Goal: Task Accomplishment & Management: Use online tool/utility

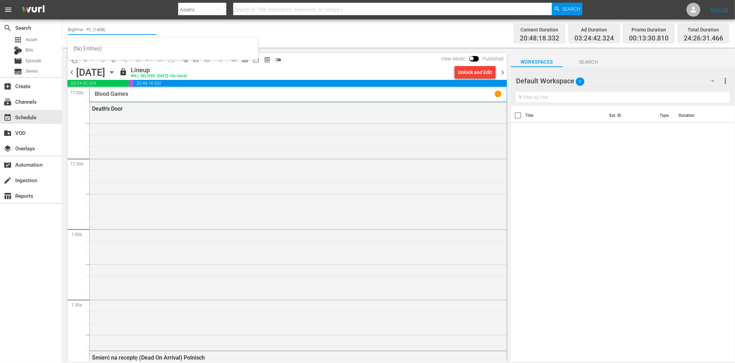
drag, startPoint x: 83, startPoint y: 28, endPoint x: 120, endPoint y: 27, distance: 36.3
click at [120, 27] on input "Bigtime - PL (1408)" at bounding box center [112, 29] width 89 height 17
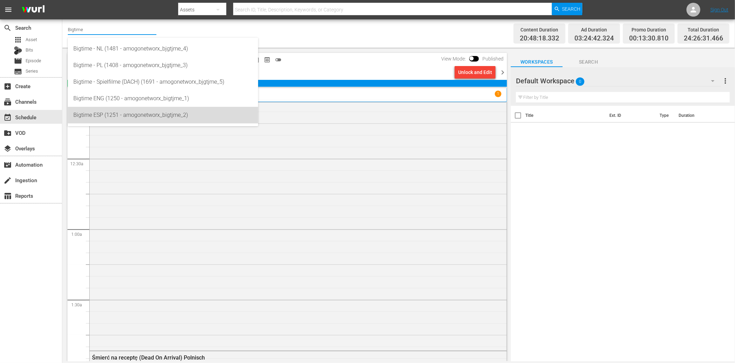
click at [155, 112] on div "Bigtime ESP (1251 - amogonetworx_bigtjme_2)" at bounding box center [162, 115] width 179 height 17
type input "Bigtime ESP (1251 - amogonetworx_bigtjme_2)"
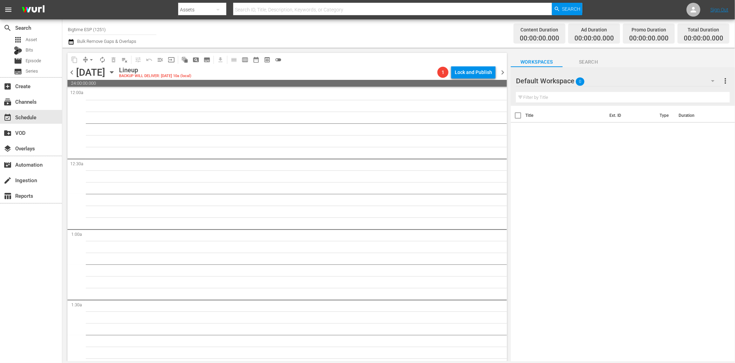
click at [116, 71] on icon "button" at bounding box center [112, 73] width 8 height 8
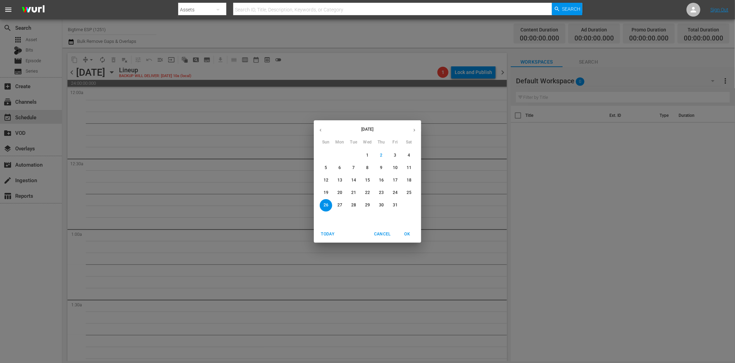
click at [340, 191] on p "20" at bounding box center [339, 193] width 5 height 6
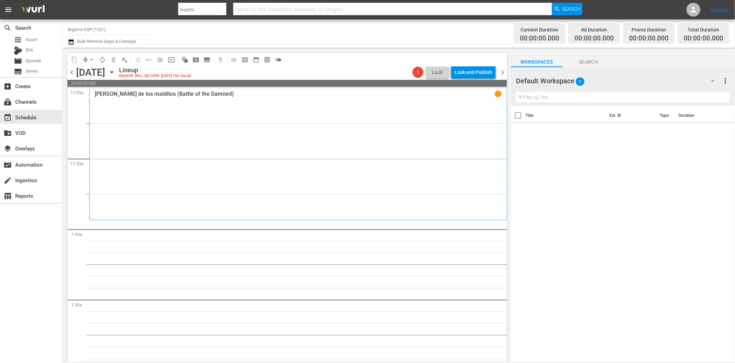
click at [711, 80] on icon "button" at bounding box center [713, 81] width 8 height 8
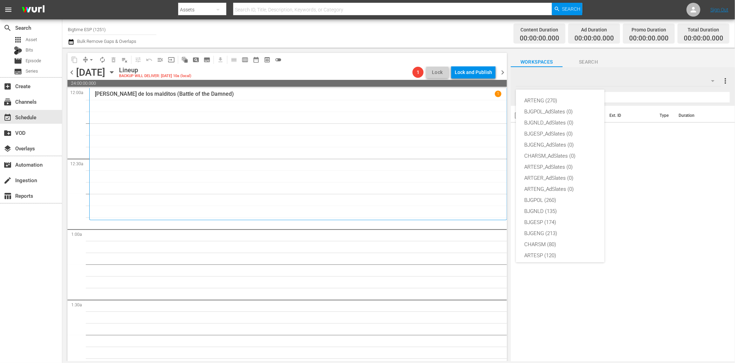
scroll to position [26, 0]
click at [554, 197] on div "BJGESP (174)" at bounding box center [560, 196] width 72 height 11
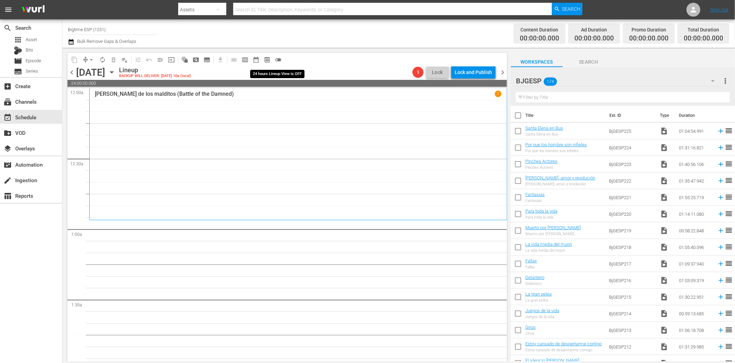
click at [281, 58] on span "toggle_off" at bounding box center [278, 59] width 7 height 7
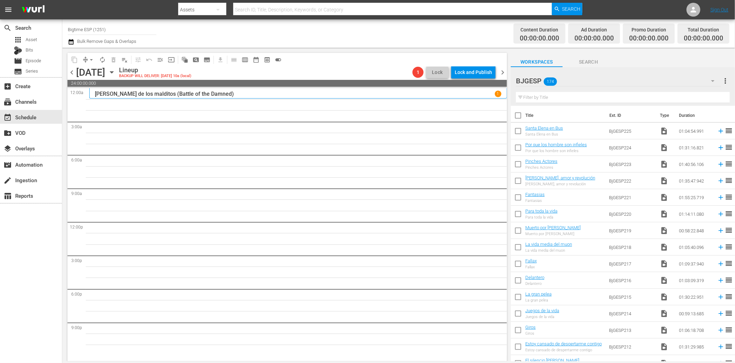
click at [561, 96] on input "text" at bounding box center [623, 97] width 214 height 11
paste input "Giros"
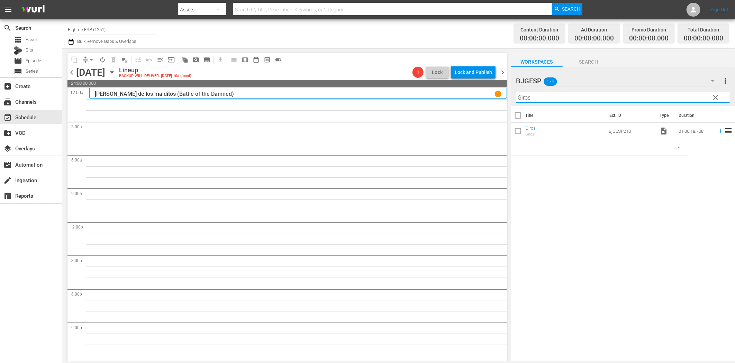
click at [717, 130] on icon at bounding box center [721, 131] width 8 height 8
click at [576, 101] on input "Giros" at bounding box center [623, 97] width 214 height 11
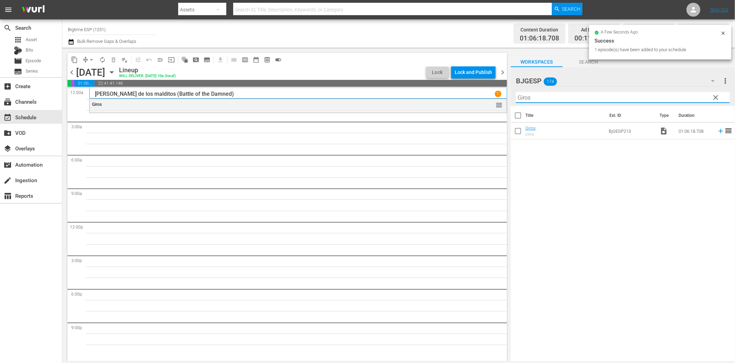
click at [577, 95] on input "Giros" at bounding box center [623, 97] width 214 height 11
paste input "Colours: Los Rostros sin Nombre"
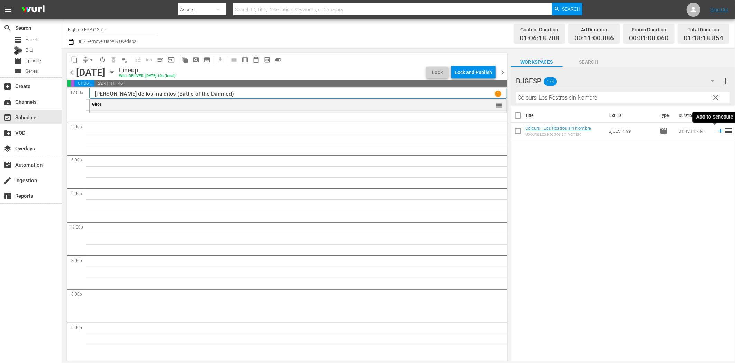
click at [718, 129] on icon at bounding box center [720, 131] width 4 height 4
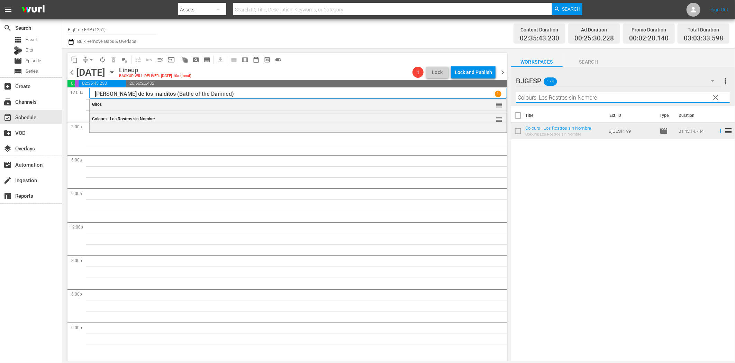
click at [551, 100] on input "Colours: Los Rostros sin Nombre" at bounding box center [623, 97] width 214 height 11
paste input "Gigantes [PERSON_NAME]"
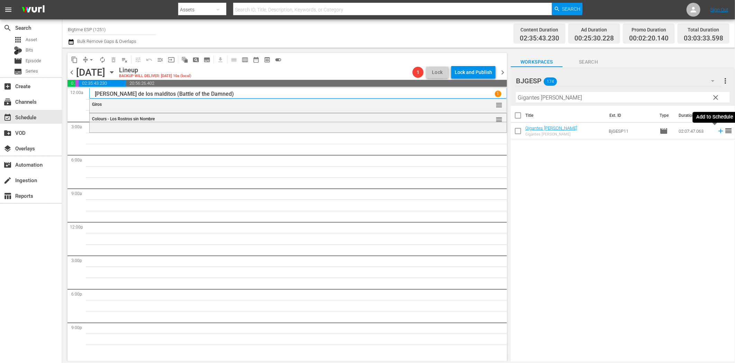
click at [717, 130] on icon at bounding box center [721, 131] width 8 height 8
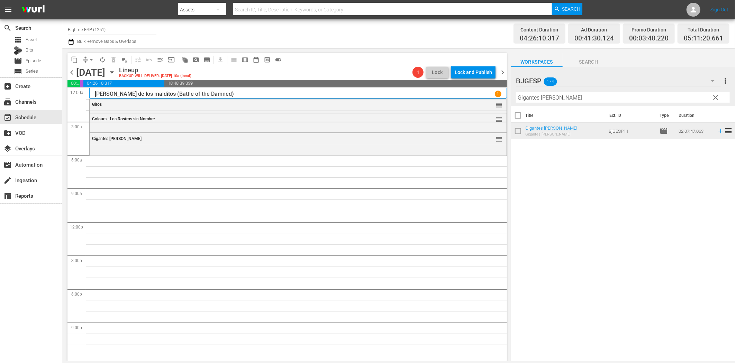
click at [565, 93] on input "Gigantes [PERSON_NAME]" at bounding box center [623, 97] width 214 height 11
paste input "Terra Nova Spanish"
click at [718, 131] on icon at bounding box center [720, 131] width 4 height 4
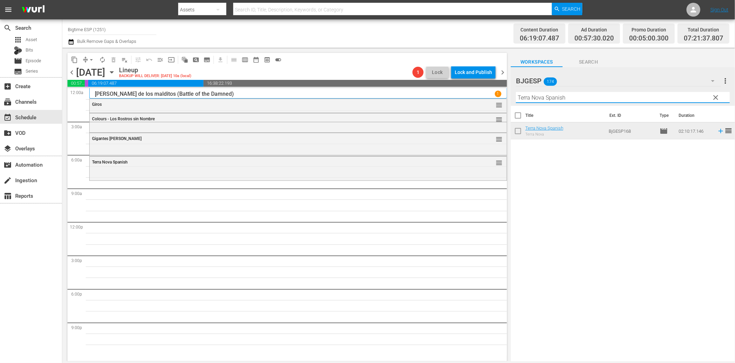
click at [541, 99] on input "Terra Nova Spanish" at bounding box center [623, 97] width 214 height 11
paste input "Haz caso a tu corazón (Listen to Your Heart)"
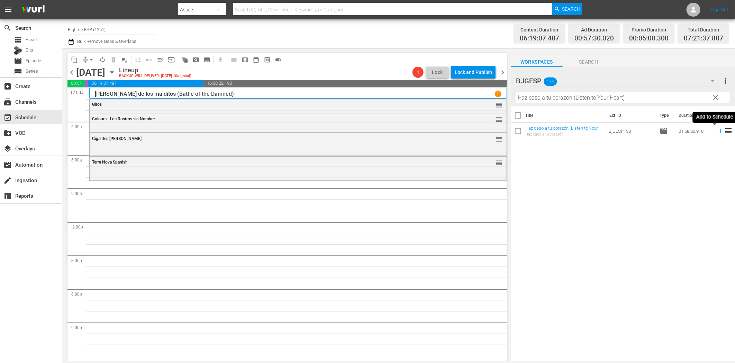
click at [717, 133] on icon at bounding box center [721, 131] width 8 height 8
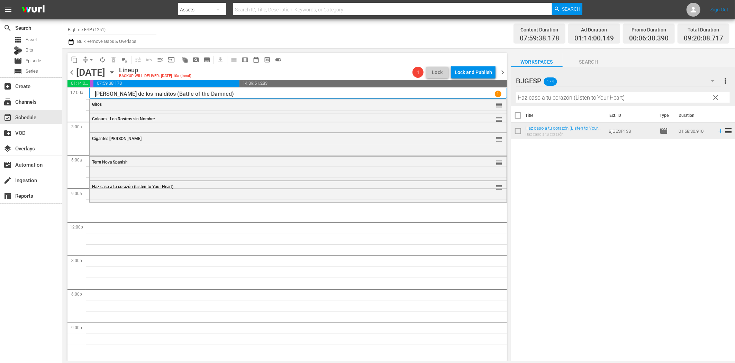
click at [554, 95] on input "Haz caso a tu corazón (Listen to Your Heart)" at bounding box center [623, 97] width 214 height 11
paste input "October [PERSON_NAME] (Spanish"
click at [717, 132] on icon at bounding box center [721, 131] width 8 height 8
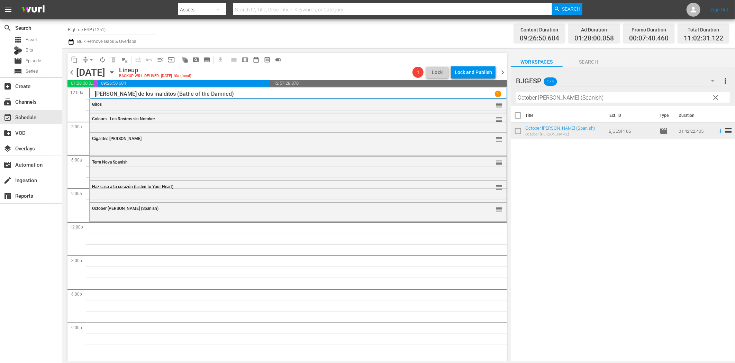
click at [541, 100] on input "October [PERSON_NAME] (Spanish)" at bounding box center [623, 97] width 214 height 11
paste input "Muerto por [PERSON_NAME]"
click at [717, 130] on icon at bounding box center [721, 131] width 8 height 8
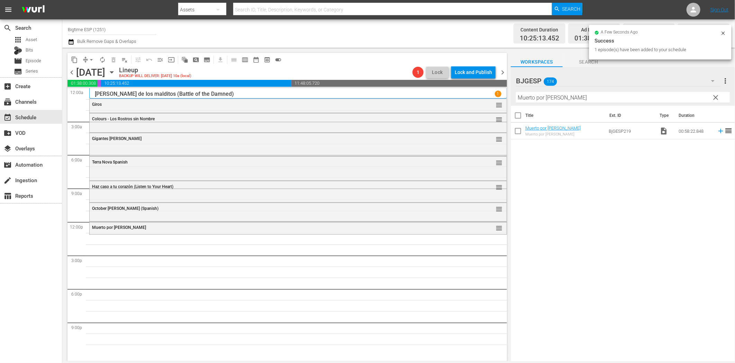
click at [577, 99] on input "Muerto por [PERSON_NAME]" at bounding box center [623, 97] width 214 height 11
paste input "Punto de Control (Check Point)"
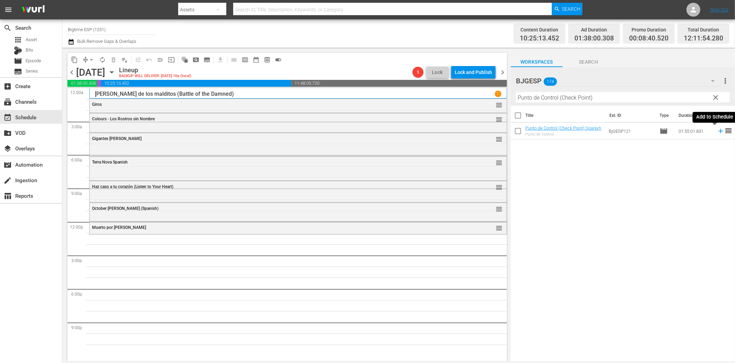
click at [718, 132] on icon at bounding box center [720, 131] width 4 height 4
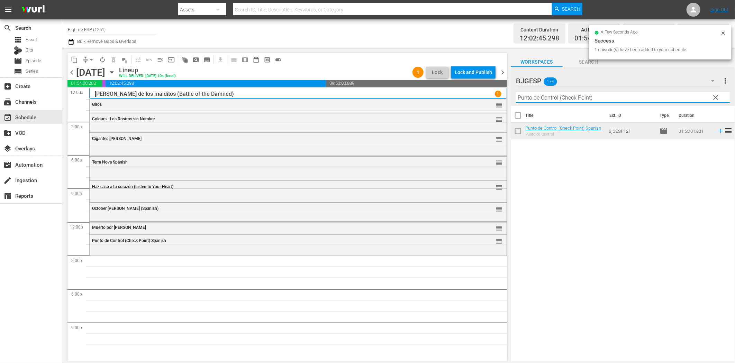
click at [583, 96] on input "Punto de Control (Check Point)" at bounding box center [623, 97] width 214 height 11
paste input "Las Cosas Como Son"
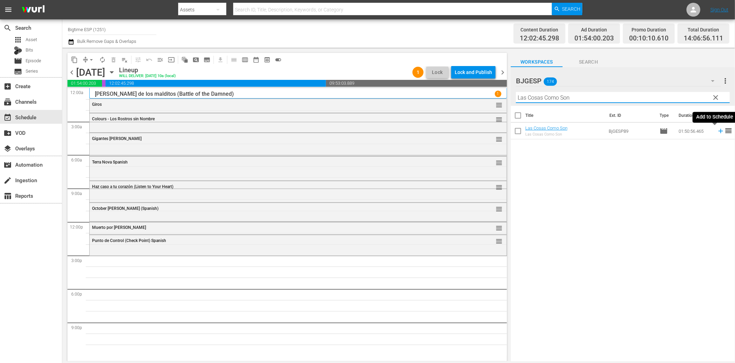
click at [717, 132] on icon at bounding box center [721, 131] width 8 height 8
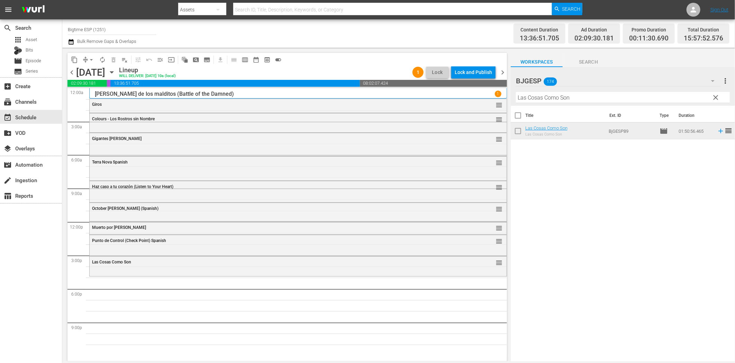
click at [550, 101] on input "Las Cosas Como Son" at bounding box center [623, 97] width 214 height 11
paste input "Industria [GEOGRAPHIC_DATA]"
click at [717, 132] on icon at bounding box center [721, 131] width 8 height 8
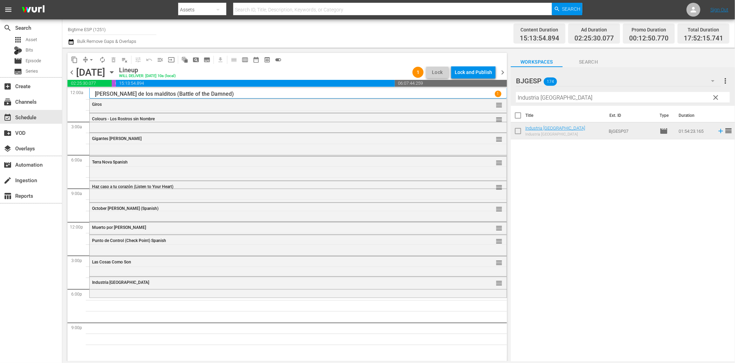
click at [575, 95] on input "Industria [GEOGRAPHIC_DATA]" at bounding box center [623, 97] width 214 height 11
paste input "El maestro"
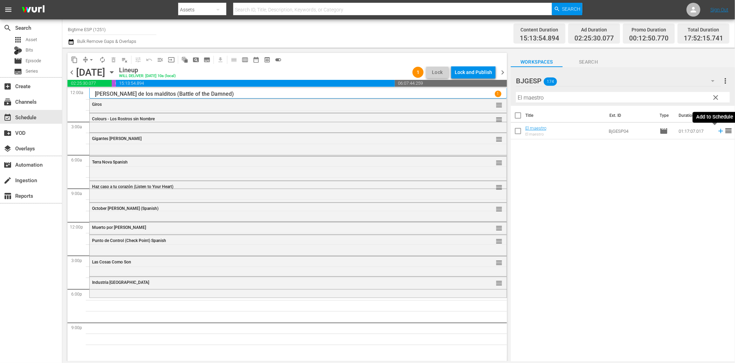
click at [718, 131] on icon at bounding box center [720, 131] width 4 height 4
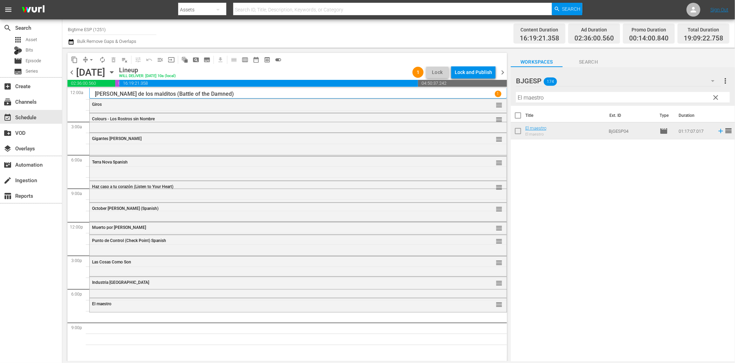
click at [533, 100] on input "El maestro" at bounding box center [623, 97] width 214 height 11
paste input "n Sus Pasos (In His Steps)"
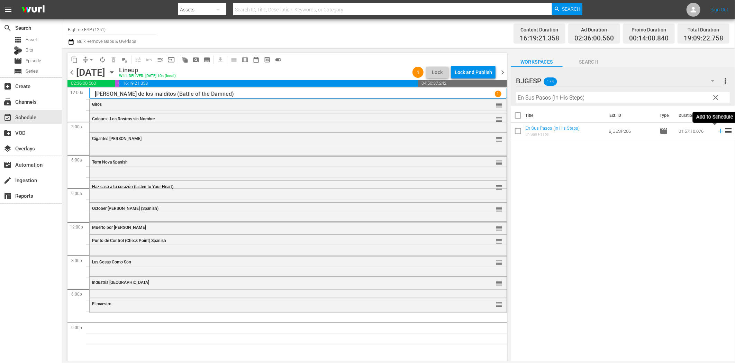
click at [717, 129] on icon at bounding box center [721, 131] width 8 height 8
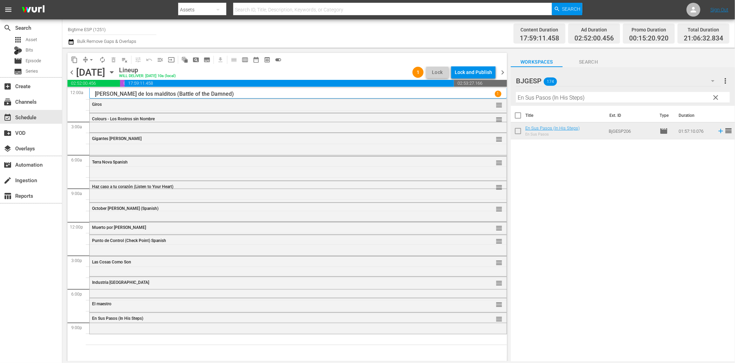
click at [573, 100] on input "En Sus Pasos (In His Steps)" at bounding box center [623, 97] width 214 height 11
paste input "l cobrador de deudas 2 (The Debt Collector 2"
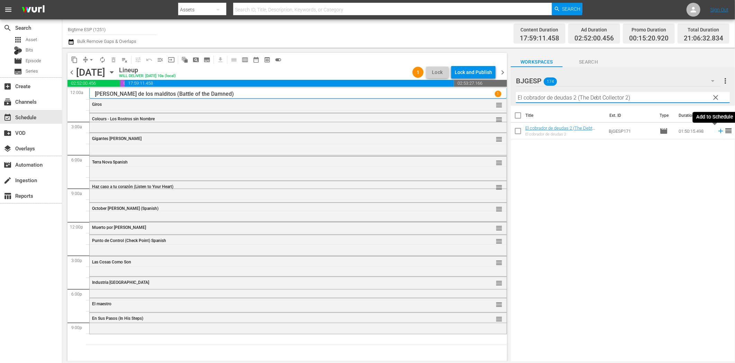
click at [717, 129] on icon at bounding box center [721, 131] width 8 height 8
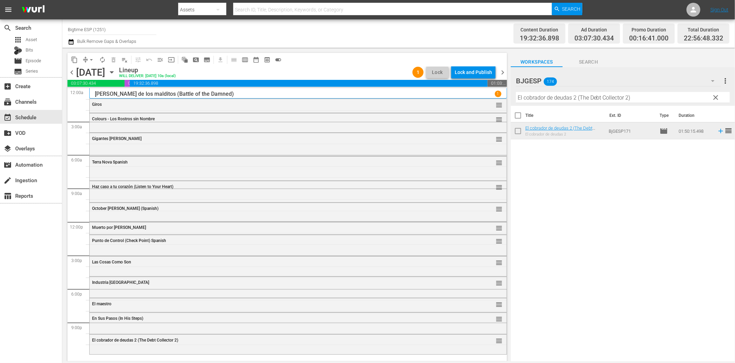
click at [571, 101] on input "El cobrador de deudas 2 (The Debt Collector 2)" at bounding box center [623, 97] width 214 height 11
paste input "Lethal Virus Spanish"
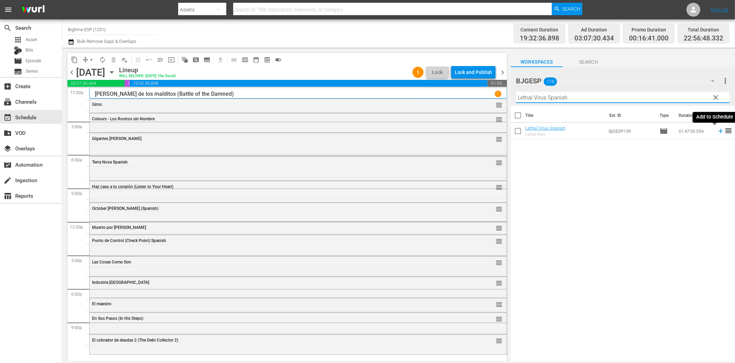
click at [718, 131] on icon at bounding box center [720, 131] width 4 height 4
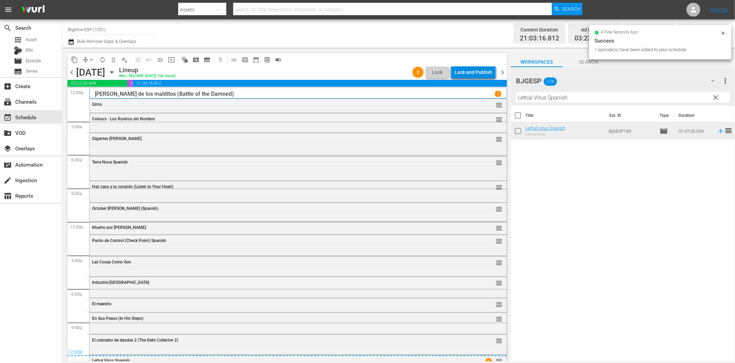
click at [480, 73] on div "Lock and Publish" at bounding box center [473, 72] width 37 height 12
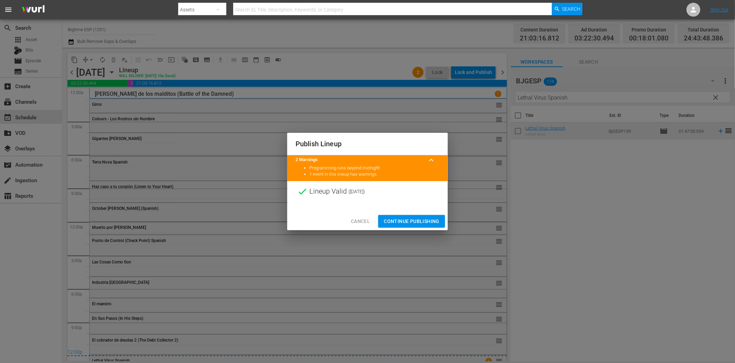
click at [405, 221] on span "Continue Publishing" at bounding box center [412, 221] width 56 height 9
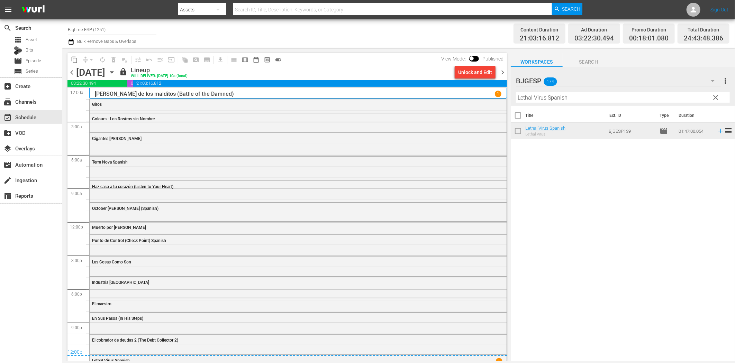
click at [500, 71] on span "chevron_right" at bounding box center [502, 72] width 9 height 9
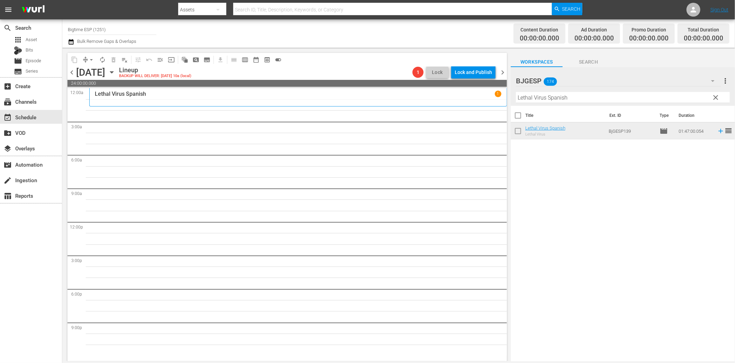
click at [554, 99] on input "Lethal Virus Spanish" at bounding box center [623, 97] width 214 height 11
paste input "Entre dos mundos (Murder Without Motive)"
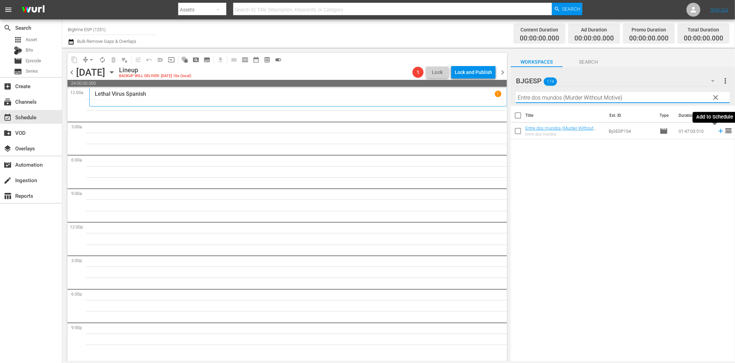
click at [718, 130] on icon at bounding box center [720, 131] width 4 height 4
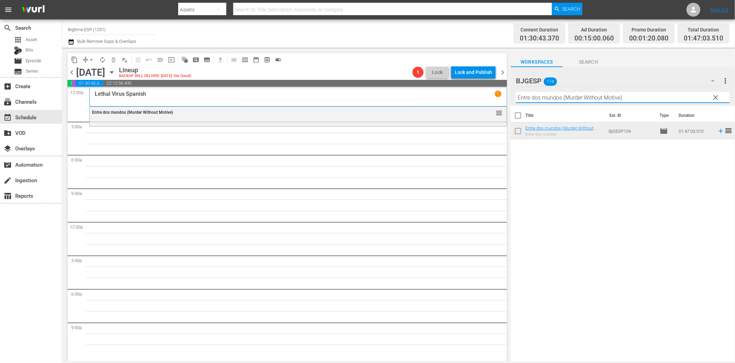
click at [537, 100] on input "Entre dos mundos (Murder Without Motive)" at bounding box center [623, 97] width 214 height 11
paste input "Virus paraíso (The Paradise Virus"
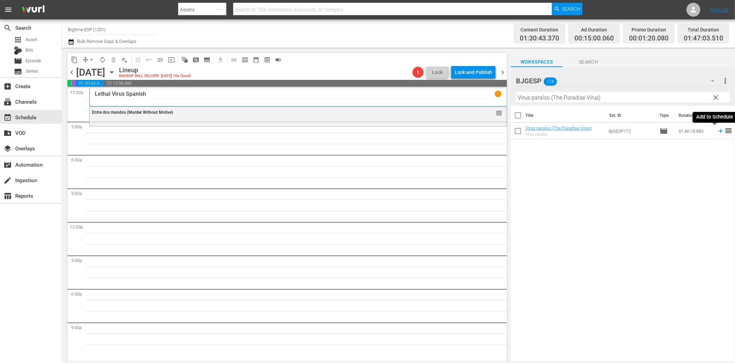
drag, startPoint x: 716, startPoint y: 130, endPoint x: 701, endPoint y: 134, distance: 15.8
click at [717, 130] on icon at bounding box center [721, 131] width 8 height 8
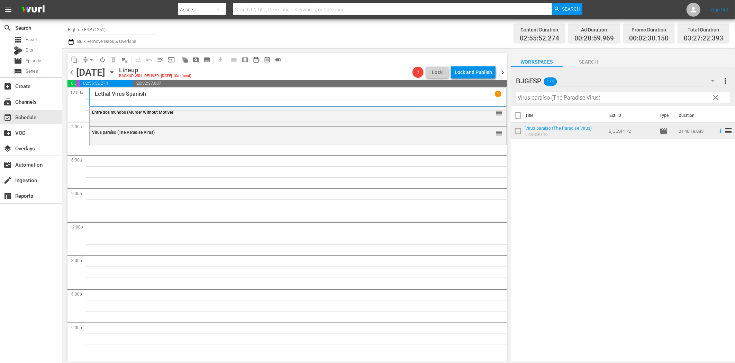
click at [542, 101] on input "Virus paraíso (The Paradise Virus)" at bounding box center [623, 97] width 214 height 11
paste input "Proscrito (Outlawed) Spanish"
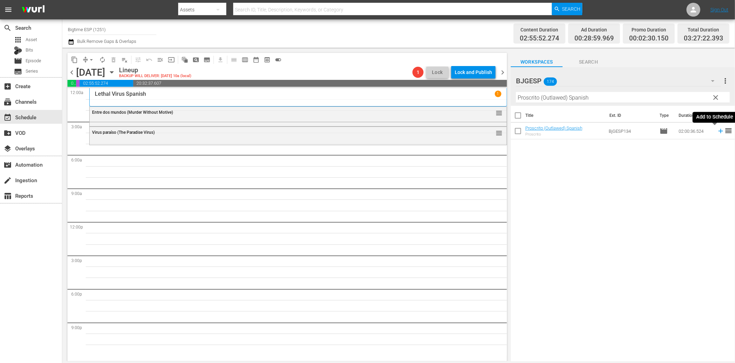
click at [717, 130] on icon at bounding box center [721, 131] width 8 height 8
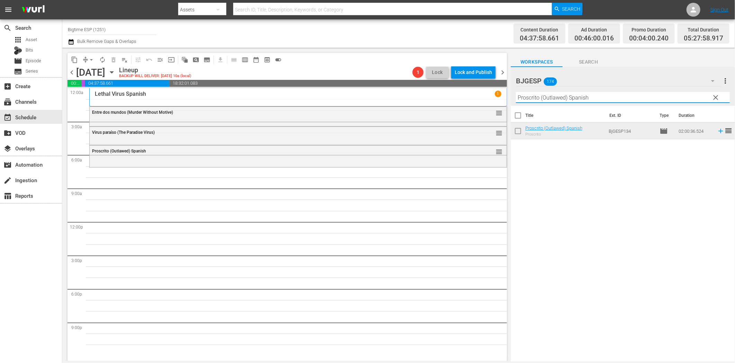
click at [534, 97] on input "Proscrito (Outlawed) Spanish" at bounding box center [623, 97] width 214 height 11
paste input "Una tumba para tres"
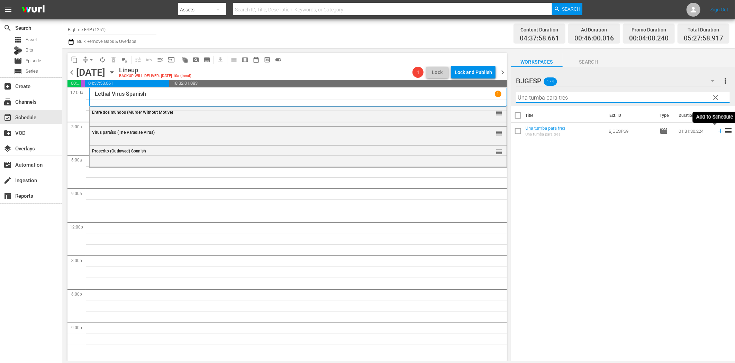
click at [717, 133] on icon at bounding box center [721, 131] width 8 height 8
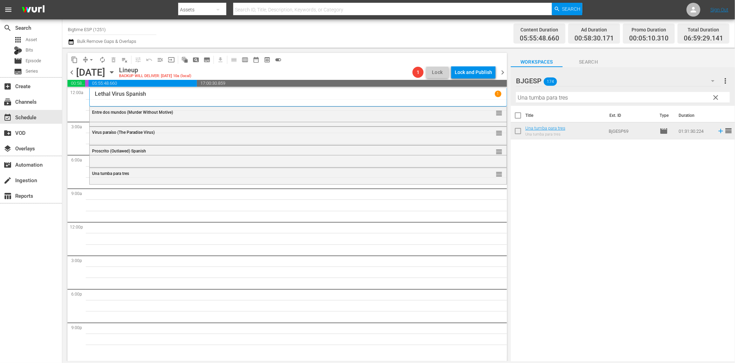
click at [527, 99] on input "Una tumba para tres" at bounding box center [623, 97] width 214 height 11
paste input "Rancho [PERSON_NAME] (Riding Faith)"
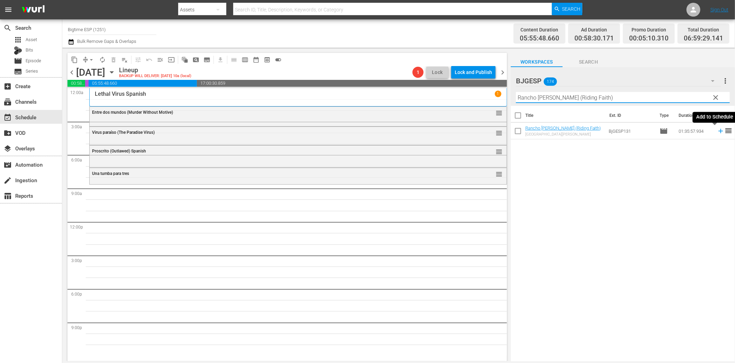
click at [717, 133] on icon at bounding box center [721, 131] width 8 height 8
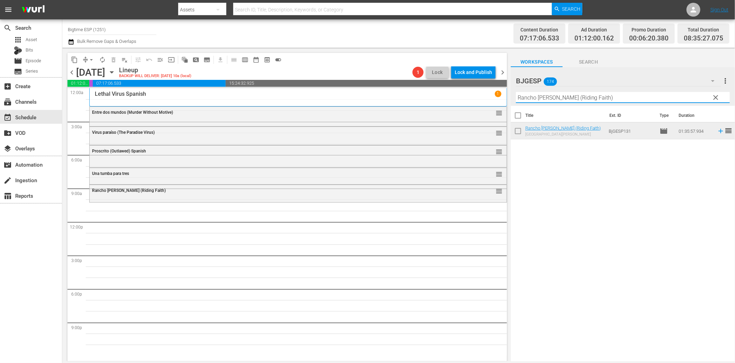
click at [527, 96] on input "Rancho [PERSON_NAME] (Riding Faith)" at bounding box center [623, 97] width 214 height 11
paste input "McCanick (Spanis"
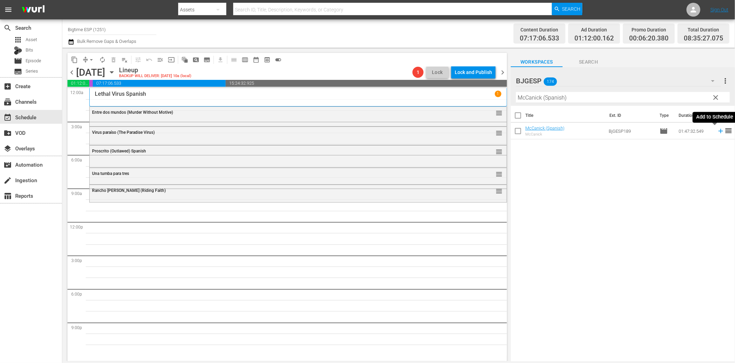
click at [718, 131] on icon at bounding box center [720, 131] width 4 height 4
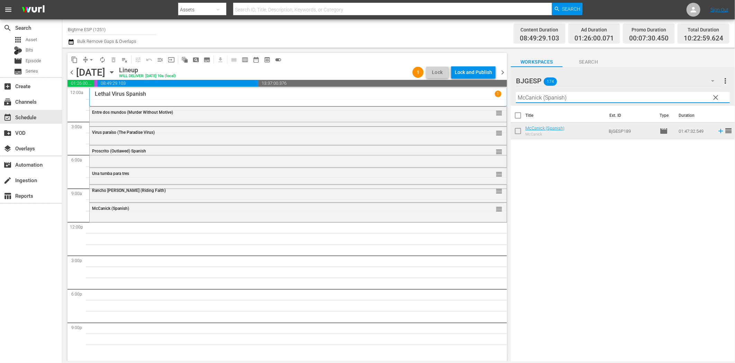
click at [547, 101] on input "McCanick (Spanish)" at bounding box center [623, 97] width 214 height 11
paste input "Plata o Plomo"
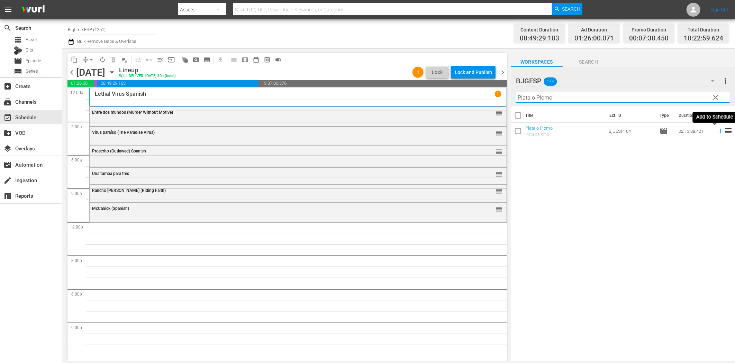
click at [717, 130] on icon at bounding box center [721, 131] width 8 height 8
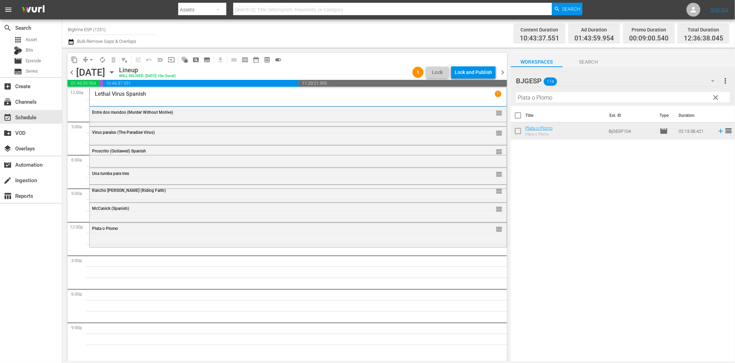
click at [557, 102] on input "Plata o Plomo" at bounding box center [623, 97] width 214 height 11
paste input "Barrancas"
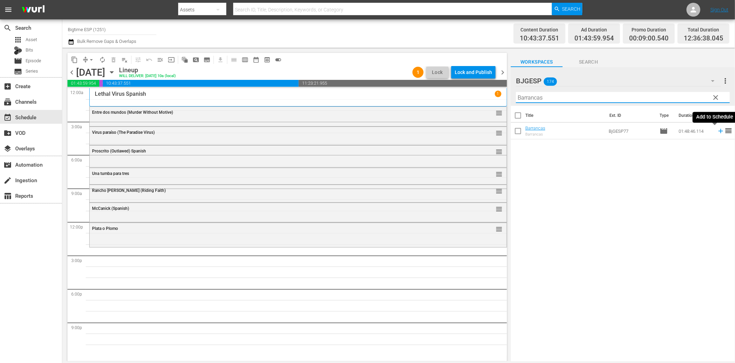
click at [717, 129] on icon at bounding box center [721, 131] width 8 height 8
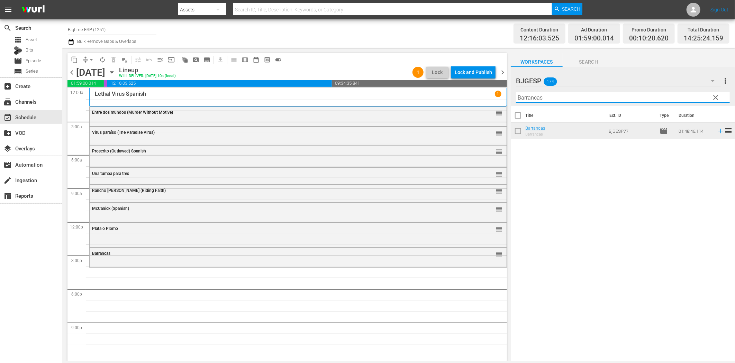
click at [551, 101] on input "Barrancas" at bounding box center [623, 97] width 214 height 11
paste input "¡Al Ritmo! (To the Beat!)"
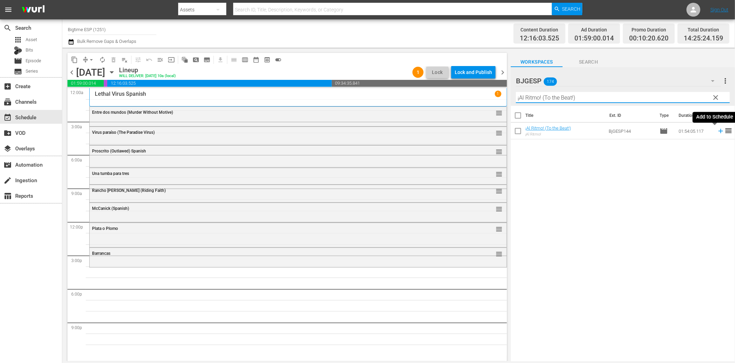
click at [717, 130] on icon at bounding box center [721, 131] width 8 height 8
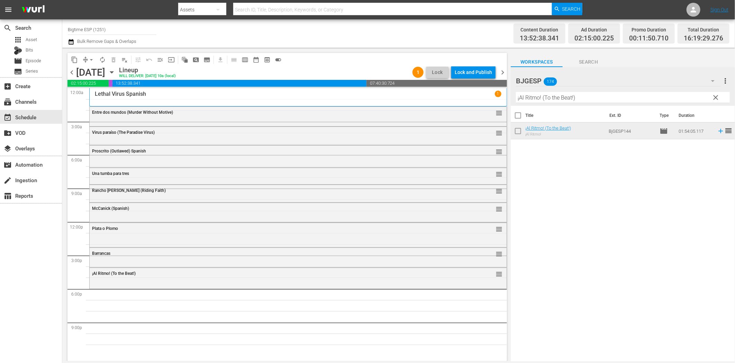
click at [575, 101] on input "¡Al Ritmo! (To the Beat!)" at bounding box center [623, 97] width 214 height 11
paste input "[PERSON_NAME]: el regreso del sueño"
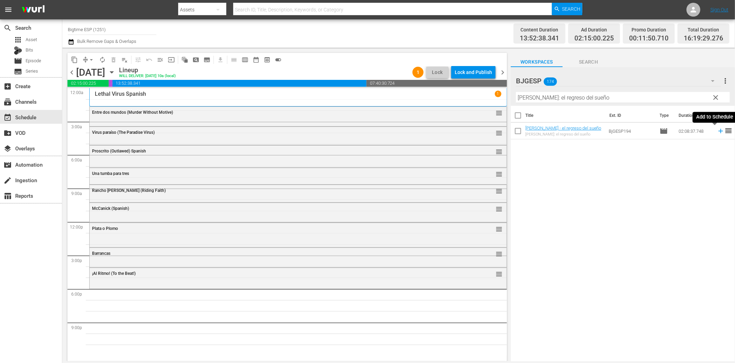
click at [717, 130] on icon at bounding box center [721, 131] width 8 height 8
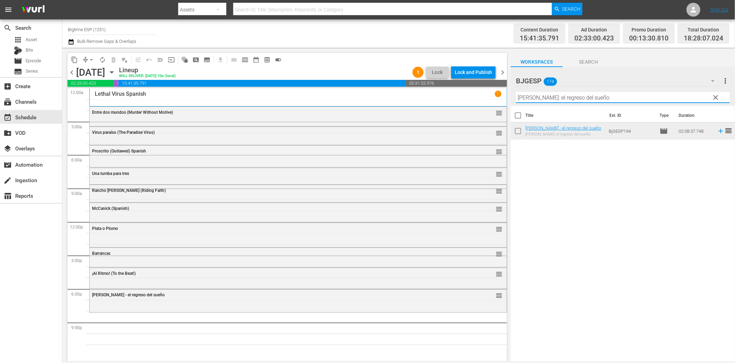
click at [545, 99] on input "[PERSON_NAME]: el regreso del sueño" at bounding box center [623, 97] width 214 height 11
paste input "Eva"
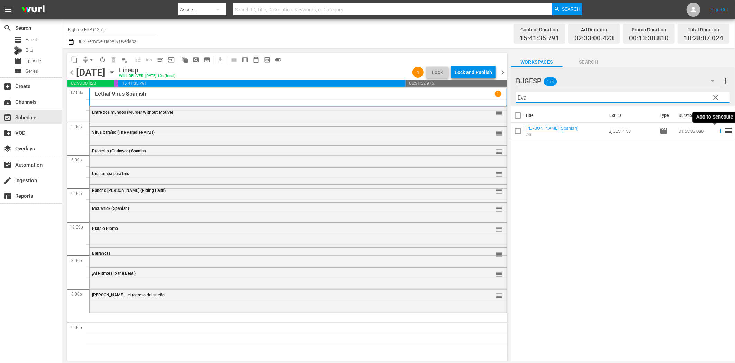
click at [717, 133] on icon at bounding box center [721, 131] width 8 height 8
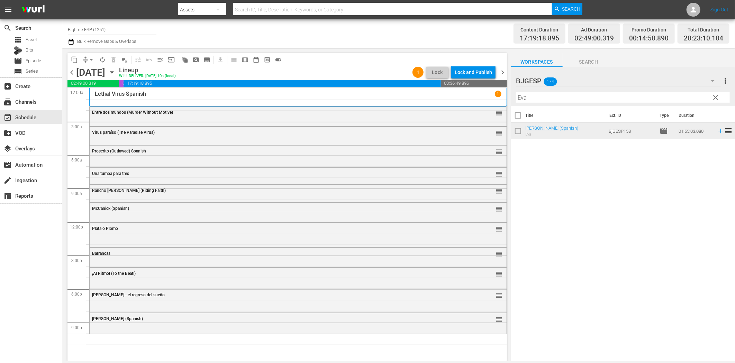
click at [634, 94] on input "Eva" at bounding box center [623, 97] width 214 height 11
paste input "Quicksand (Spanish)"
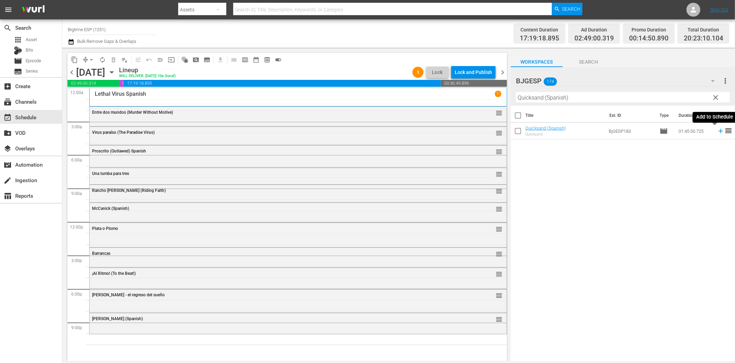
click at [717, 130] on icon at bounding box center [721, 131] width 8 height 8
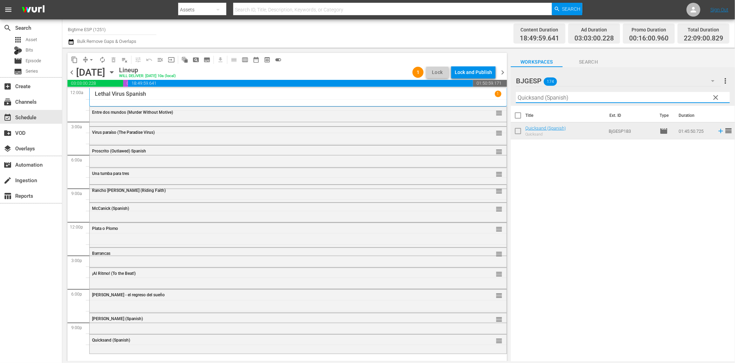
click at [536, 97] on input "Quicksand (Spanish)" at bounding box center [623, 97] width 214 height 11
paste input "El hombre del presidente (The President's Man"
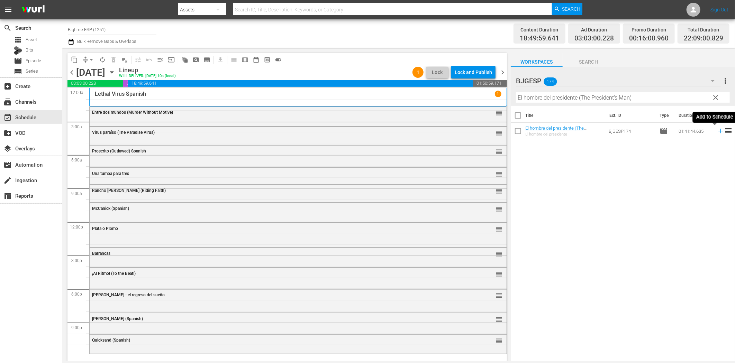
click at [717, 130] on icon at bounding box center [721, 131] width 8 height 8
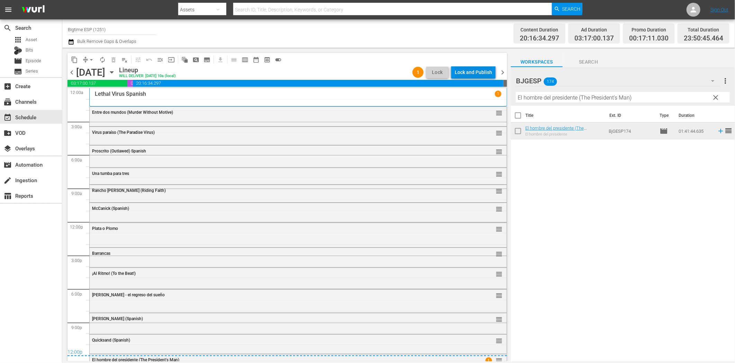
click at [476, 72] on div "Lock and Publish" at bounding box center [473, 72] width 37 height 12
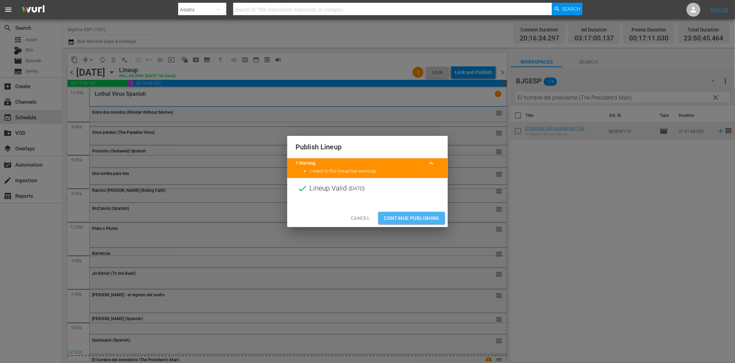
click at [412, 217] on span "Continue Publishing" at bounding box center [412, 218] width 56 height 9
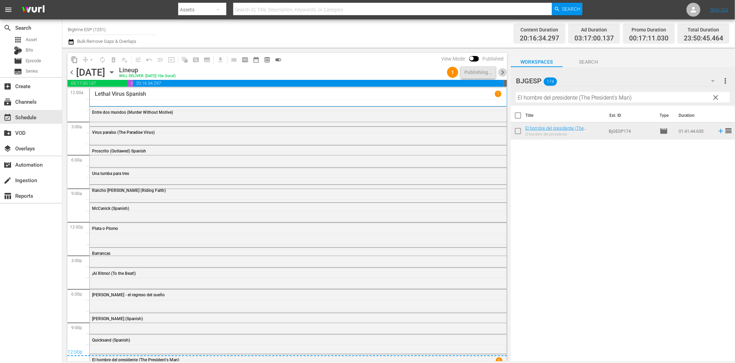
click at [504, 73] on span "chevron_right" at bounding box center [502, 72] width 9 height 9
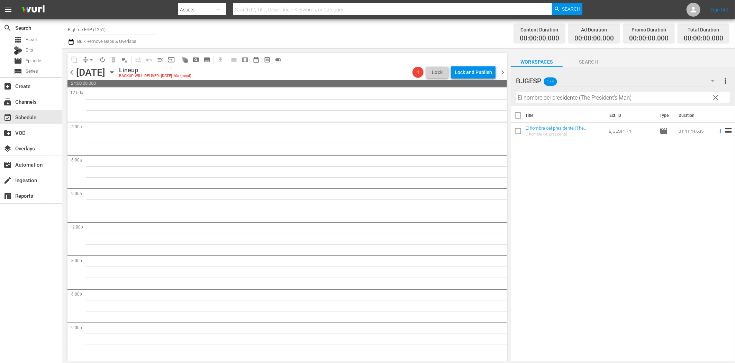
click at [572, 93] on input "El hombre del presidente (The President's Man)" at bounding box center [623, 97] width 214 height 11
paste input "Resistencia (Resistance"
click at [717, 128] on icon at bounding box center [721, 131] width 8 height 8
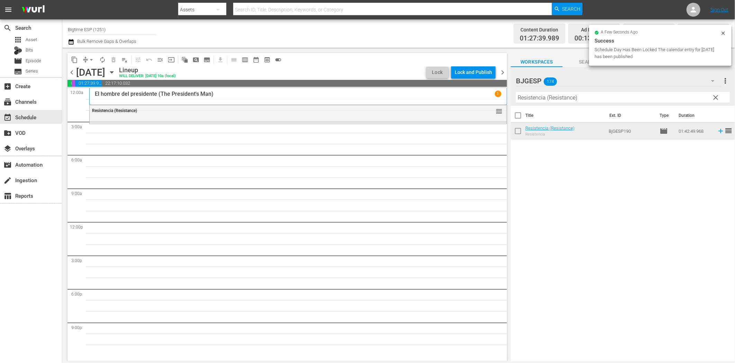
click at [544, 98] on input "Resistencia (Resistance)" at bounding box center [623, 97] width 214 height 11
paste input "Exploradores, en compañía de extraños (Pathfinders - In the Company of Strangers"
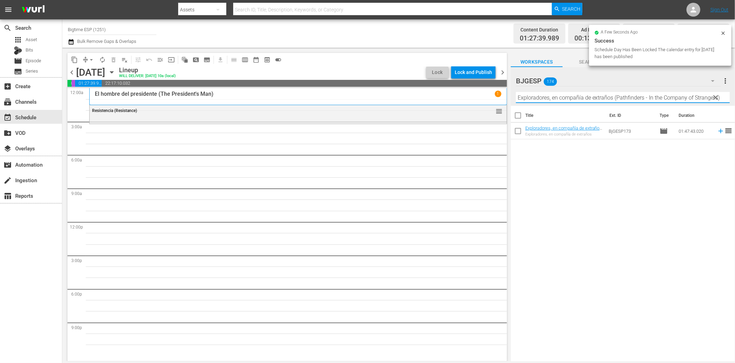
paste input "text"
drag, startPoint x: 582, startPoint y: 98, endPoint x: 738, endPoint y: 96, distance: 155.4
click at [735, 96] on html "menu Search By Assets Search ID, Title, Description, Keywords, or Category Sear…" at bounding box center [367, 181] width 735 height 363
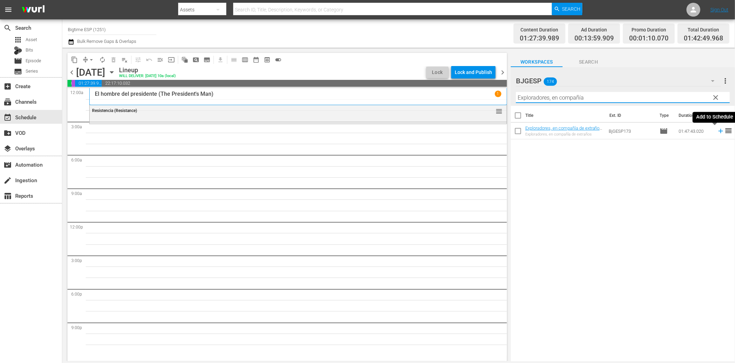
click at [717, 130] on icon at bounding box center [721, 131] width 8 height 8
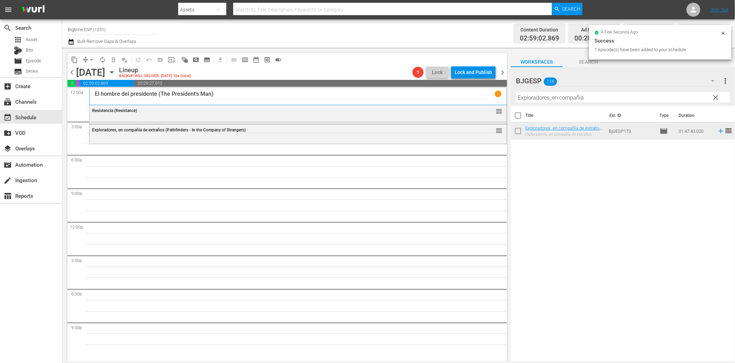
click at [524, 98] on input "Exploradores, en compañía" at bounding box center [623, 97] width 214 height 11
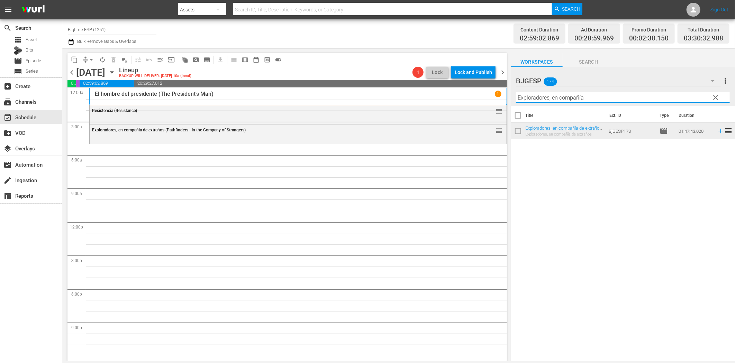
paste input "ecutor"
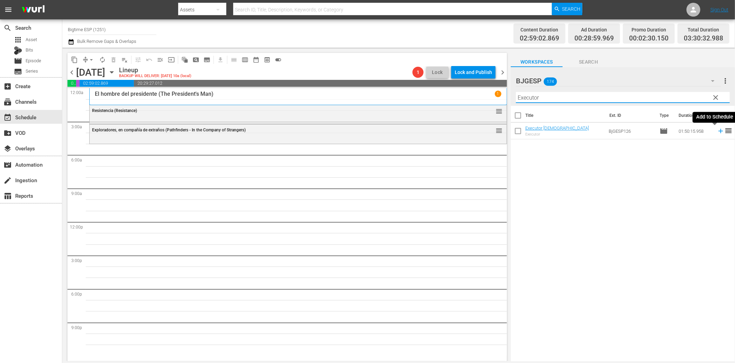
click at [717, 132] on icon at bounding box center [721, 131] width 8 height 8
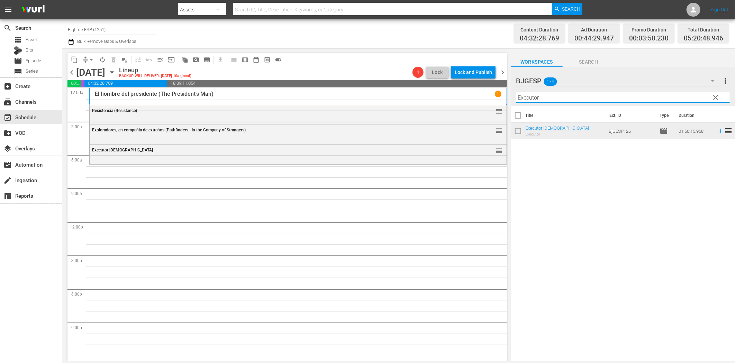
click at [535, 99] on input "Executor" at bounding box center [623, 97] width 214 height 11
paste input "l candidato"
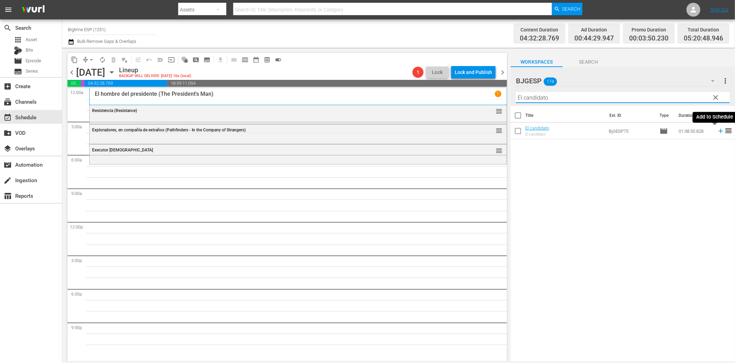
click at [717, 132] on icon at bounding box center [721, 131] width 8 height 8
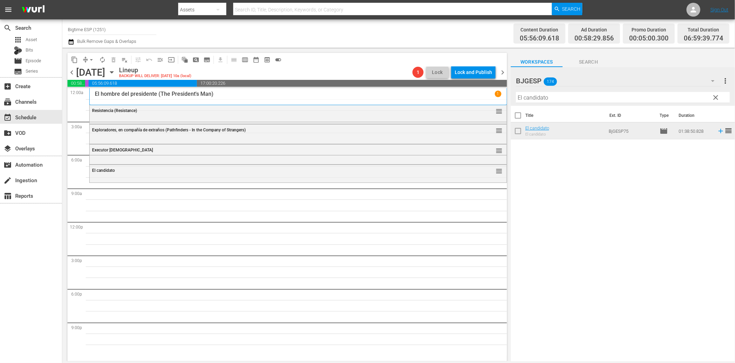
click at [540, 97] on input "El candidato" at bounding box center [623, 97] width 214 height 11
paste input "Un Año y algo más (A Year and Change)"
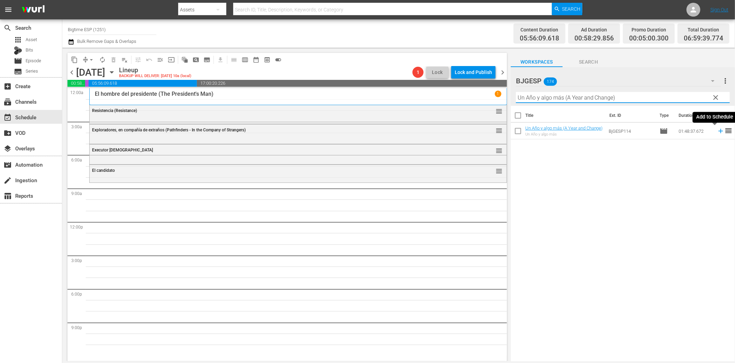
click at [718, 131] on icon at bounding box center [720, 131] width 4 height 4
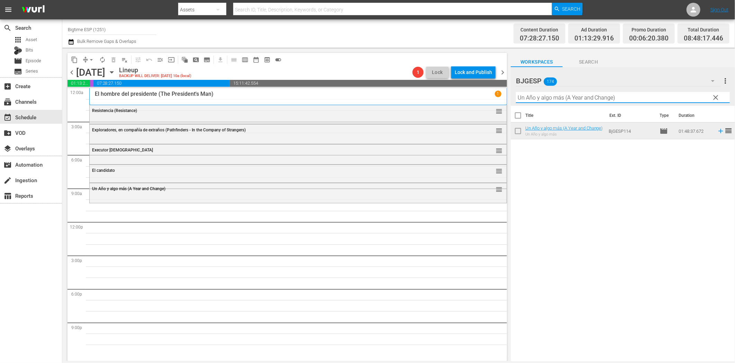
click at [534, 98] on input "Un Año y algo más (A Year and Change)" at bounding box center [623, 97] width 214 height 11
paste input "Como te ves, me vi"
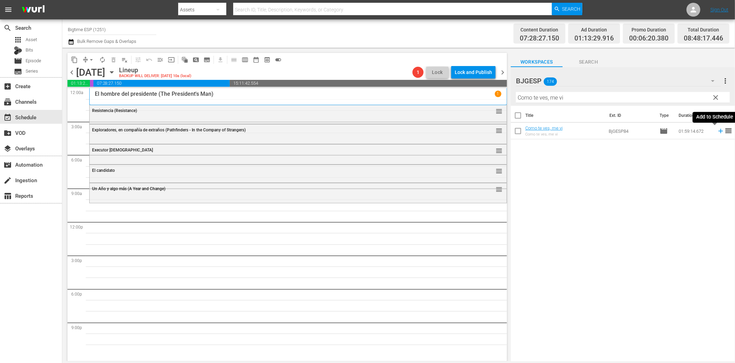
click at [717, 130] on icon at bounding box center [721, 131] width 8 height 8
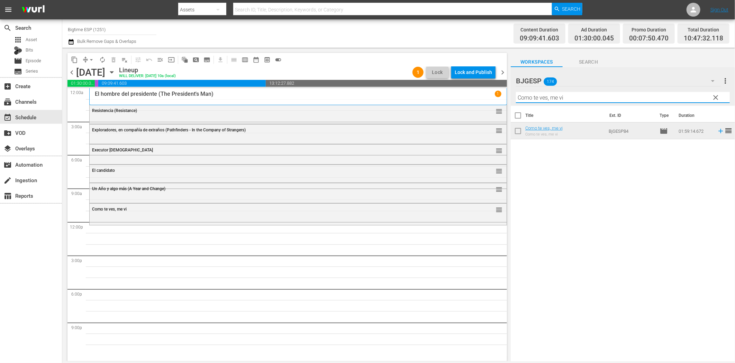
click at [558, 98] on input "Como te ves, me vi" at bounding box center [623, 97] width 214 height 11
paste input "[DATE] ([DEMOGRAPHIC_DATA] of [PERSON_NAME])"
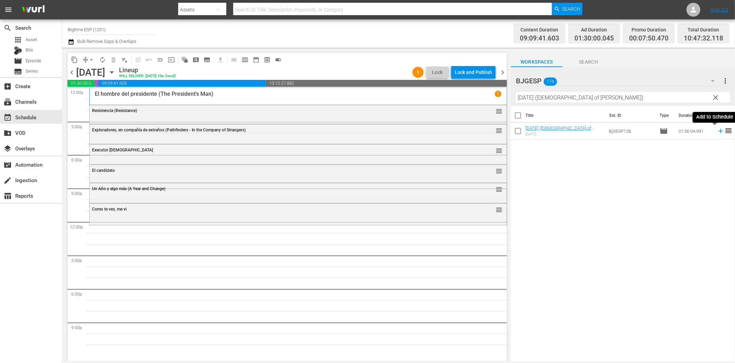
click at [718, 133] on icon at bounding box center [720, 131] width 4 height 4
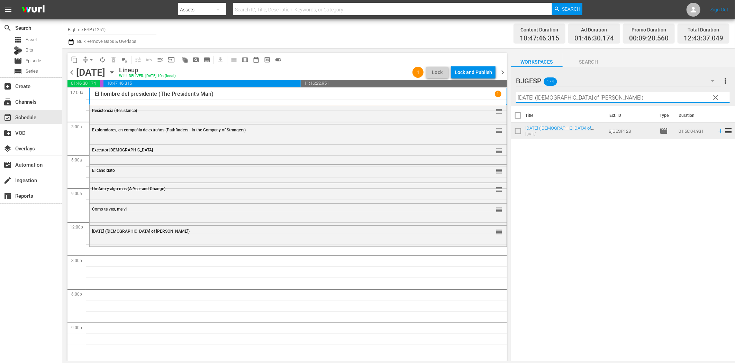
click at [580, 92] on input "[DATE] ([DEMOGRAPHIC_DATA] of [PERSON_NAME])" at bounding box center [623, 97] width 214 height 11
paste input "El pibe Cabeza"
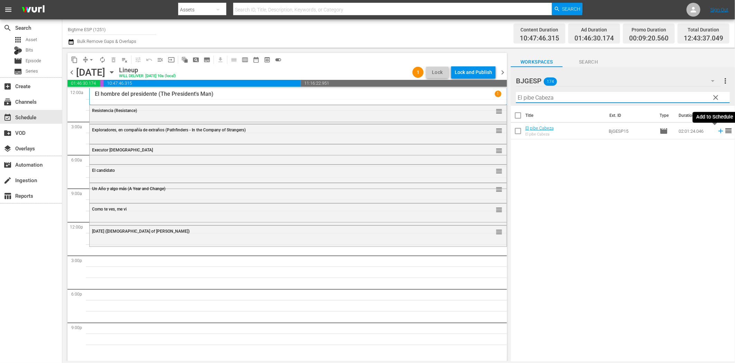
click at [718, 132] on icon at bounding box center [721, 131] width 8 height 8
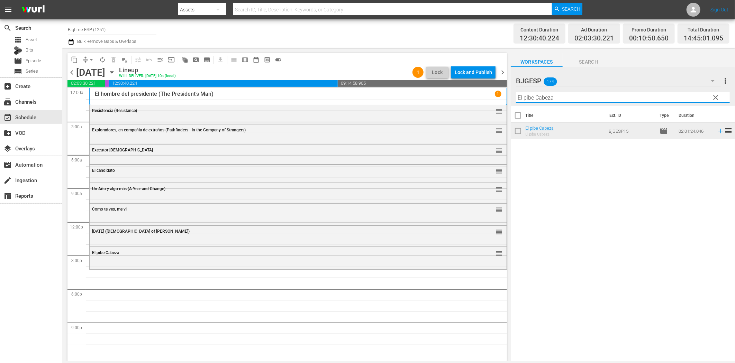
click at [540, 98] on input "El pibe Cabeza" at bounding box center [623, 97] width 214 height 11
paste input "infierno tan temido"
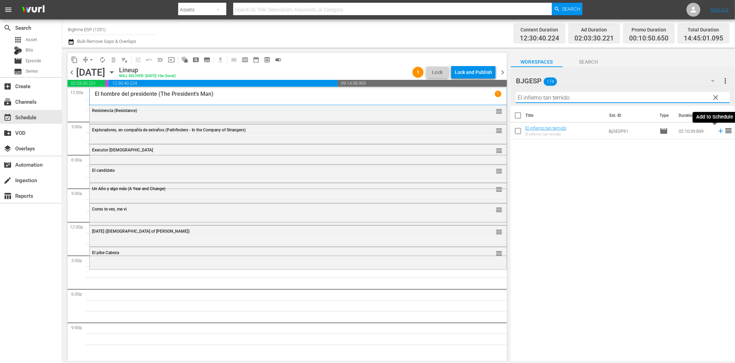
click at [717, 130] on icon at bounding box center [721, 131] width 8 height 8
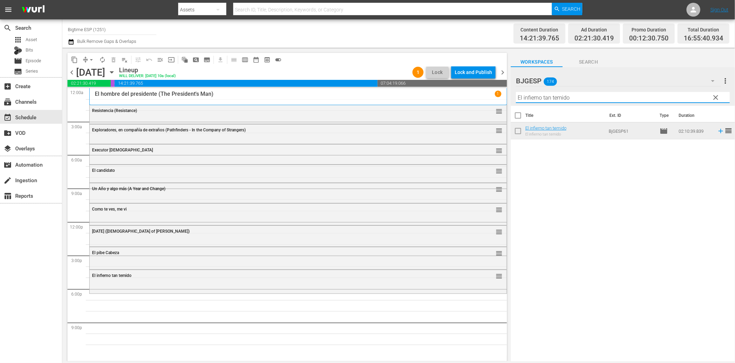
click at [551, 101] on input "El infierno tan temido" at bounding box center [623, 97] width 214 height 11
paste input "Cazadores de tesoros (The Gold Retrievers)"
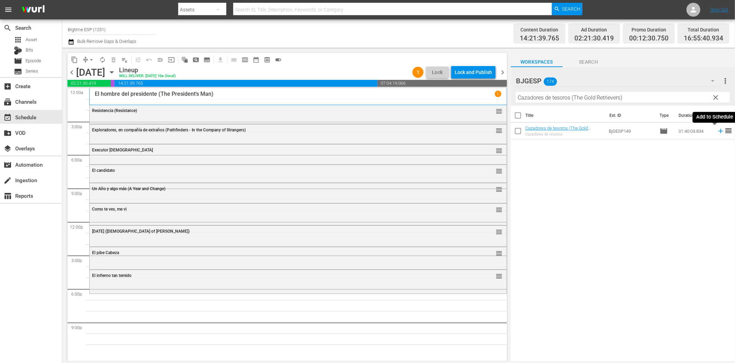
click at [718, 131] on icon at bounding box center [720, 131] width 4 height 4
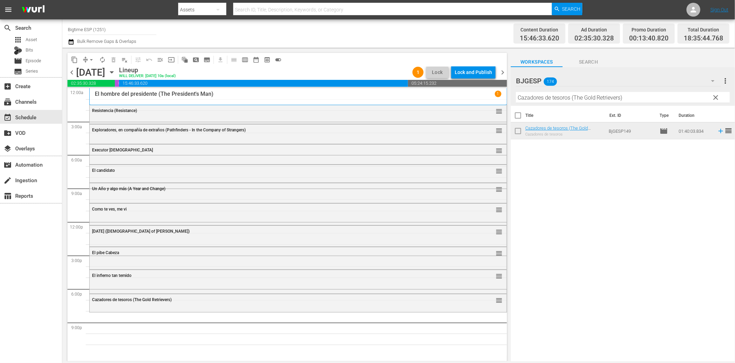
click at [583, 100] on input "Cazadores de tesoros (The Gold Retrievers)" at bounding box center [623, 97] width 214 height 11
paste input "ódigo Eterno (Eternal Code"
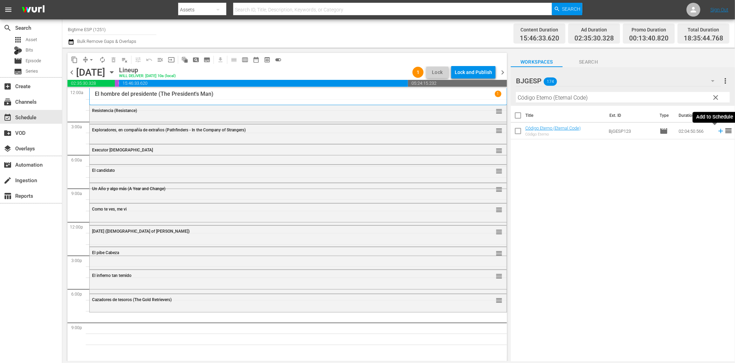
click at [717, 129] on icon at bounding box center [721, 131] width 8 height 8
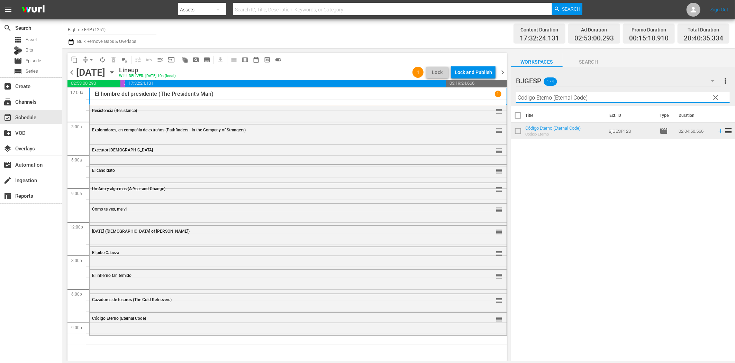
click at [606, 101] on input "Código Eterno (Eternal Code)" at bounding box center [623, 97] width 214 height 11
paste input "Los timadores (The Grifters"
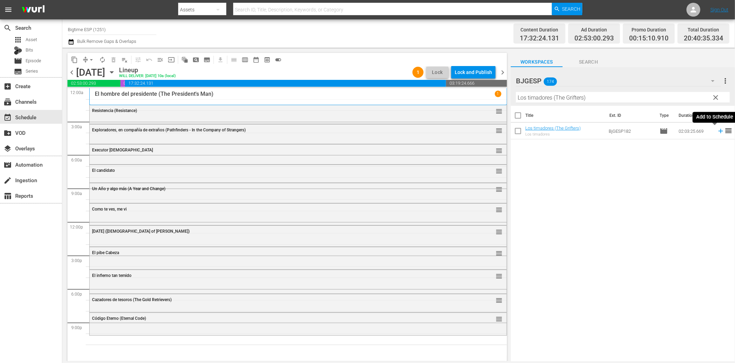
click at [717, 130] on icon at bounding box center [721, 131] width 8 height 8
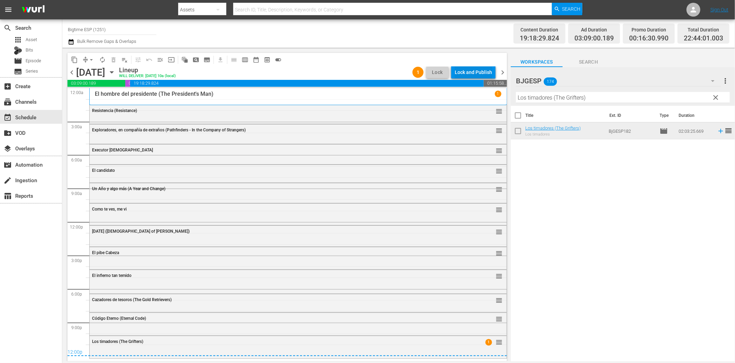
click at [473, 71] on div "Lock and Publish" at bounding box center [473, 72] width 37 height 12
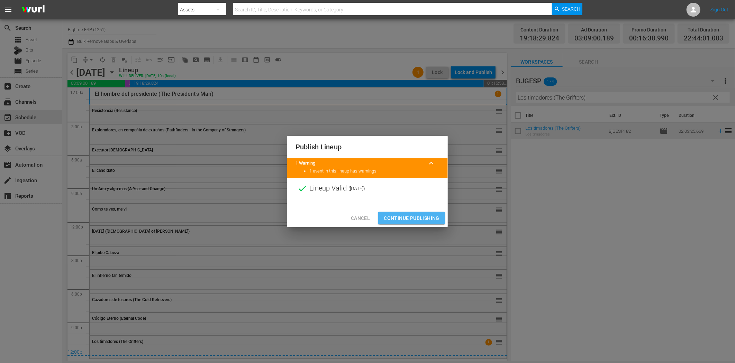
click at [390, 217] on span "Continue Publishing" at bounding box center [412, 218] width 56 height 9
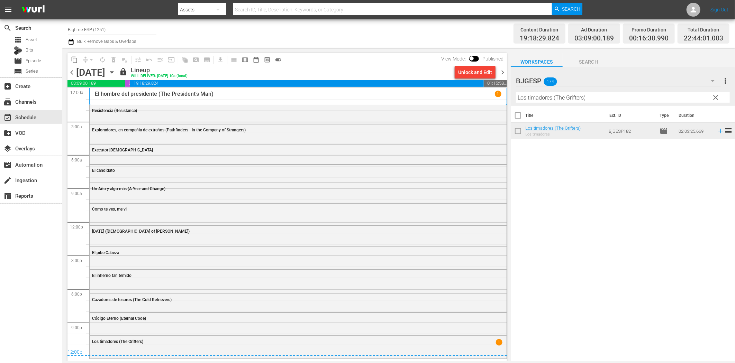
click at [502, 69] on span "chevron_right" at bounding box center [502, 72] width 9 height 9
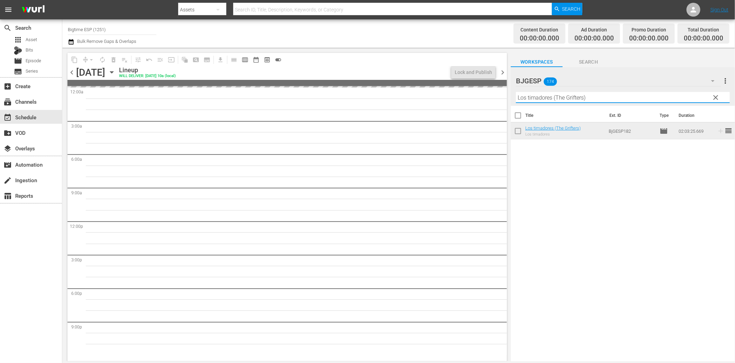
click at [562, 99] on input "Los timadores (The Grifters)" at bounding box center [623, 97] width 214 height 11
paste input "[PERSON_NAME] (Kill [PERSON_NAME]"
click at [67, 68] on span "chevron_left" at bounding box center [71, 72] width 9 height 9
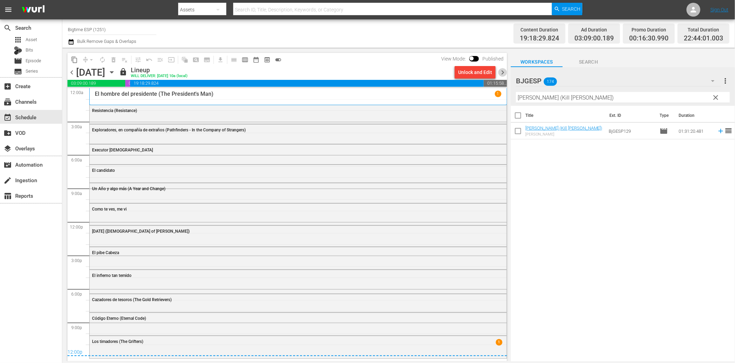
click at [503, 71] on span "chevron_right" at bounding box center [502, 72] width 9 height 9
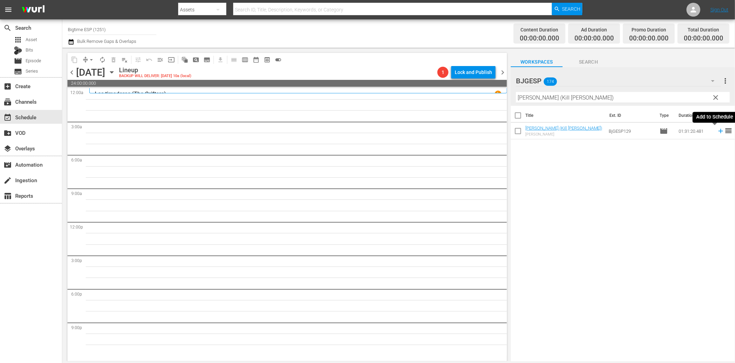
click at [717, 130] on icon at bounding box center [721, 131] width 8 height 8
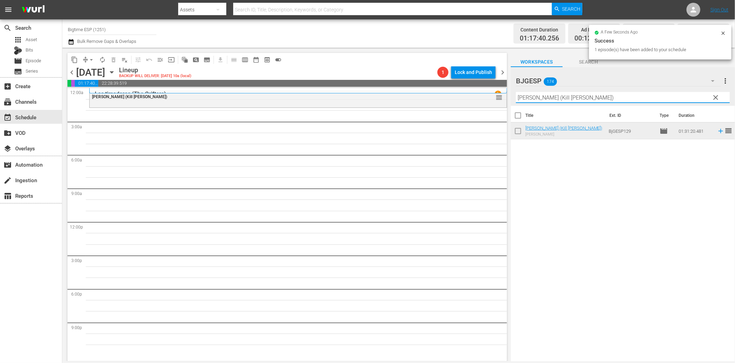
click at [538, 101] on input "[PERSON_NAME] (Kill [PERSON_NAME])" at bounding box center [623, 97] width 214 height 11
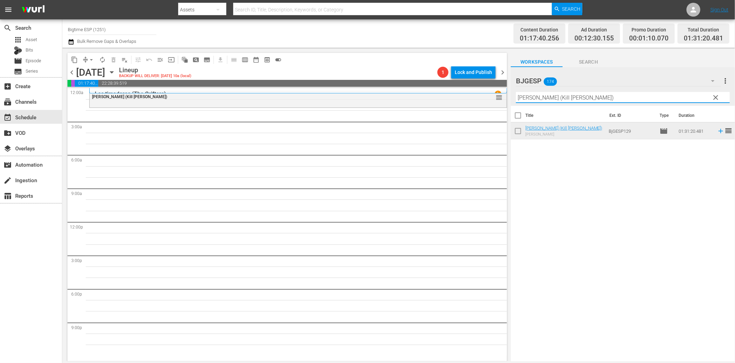
paste input "Sólo los valientes (Only the Brav"
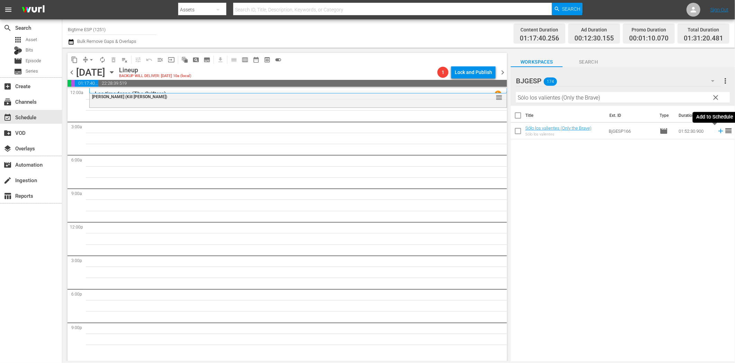
click at [718, 132] on icon at bounding box center [720, 131] width 4 height 4
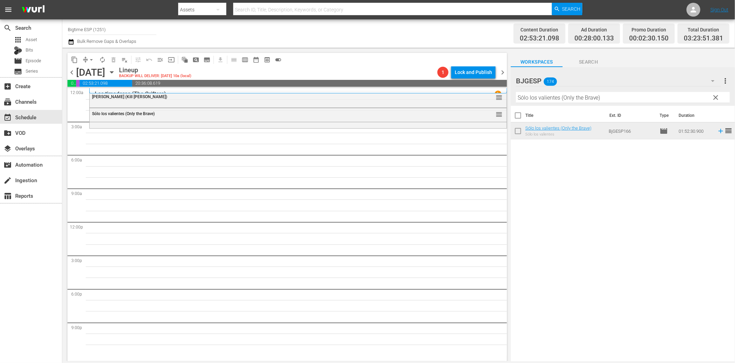
click at [606, 99] on input "Sólo los valientes (Only the Brave)" at bounding box center [623, 97] width 214 height 11
paste input "Exit Speed"
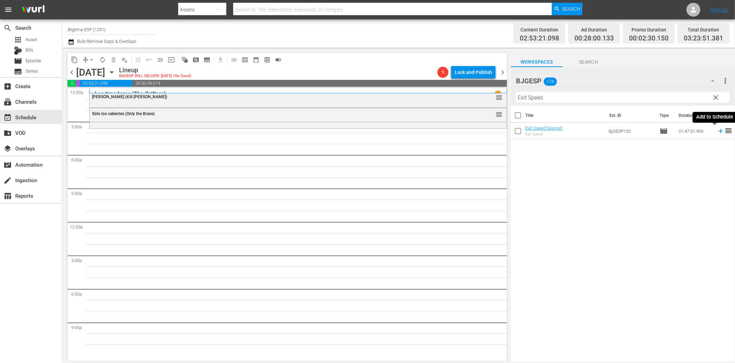
click at [717, 130] on icon at bounding box center [721, 131] width 8 height 8
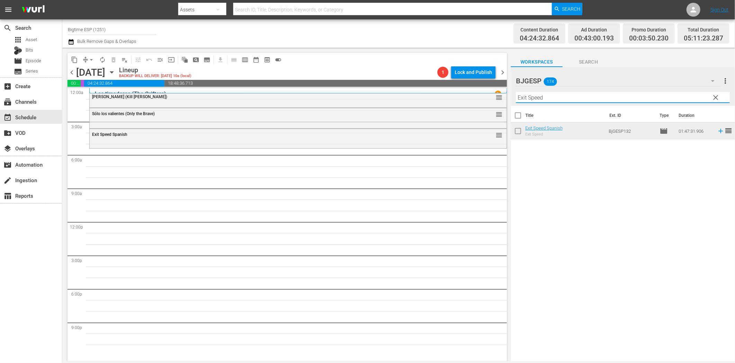
click at [537, 97] on input "Exit Speed" at bounding box center [623, 97] width 214 height 11
paste input "Feo de día, lindo de noche"
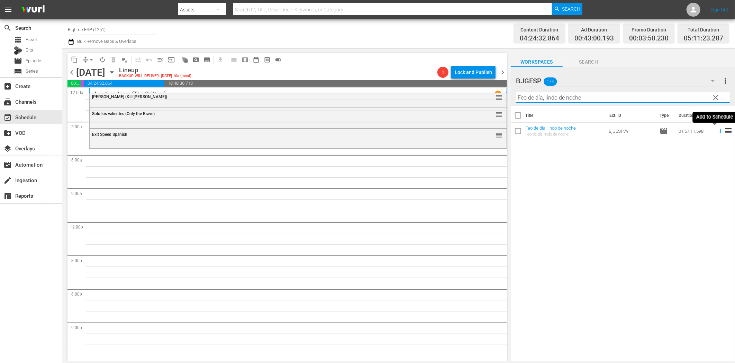
click at [717, 129] on icon at bounding box center [721, 131] width 8 height 8
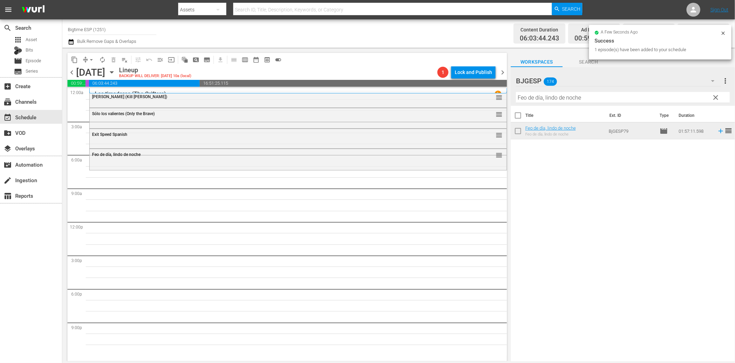
click at [532, 101] on input "Feo de día, lindo de noche" at bounding box center [623, 97] width 214 height 11
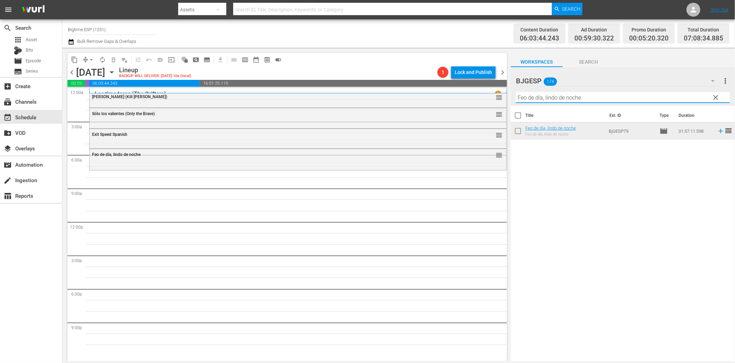
paste input "Tiempo perdido"
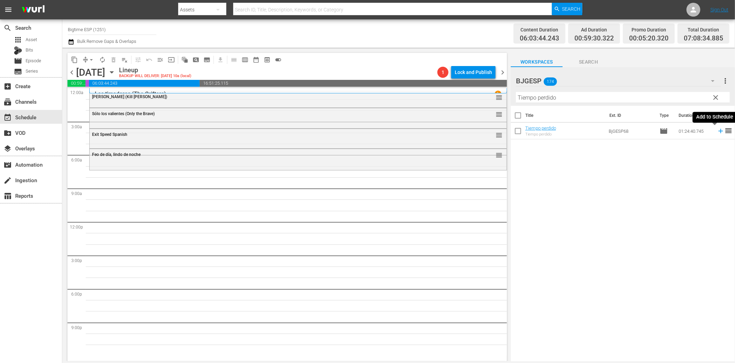
click at [717, 132] on icon at bounding box center [721, 131] width 8 height 8
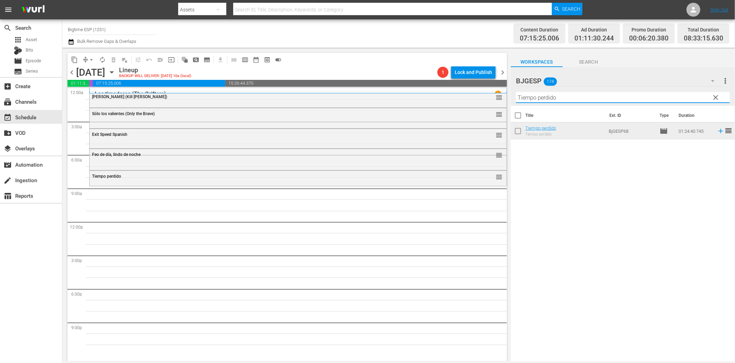
click at [538, 97] on input "Tiempo perdido" at bounding box center [623, 97] width 214 height 11
paste input "Una noche sin [PERSON_NAME]"
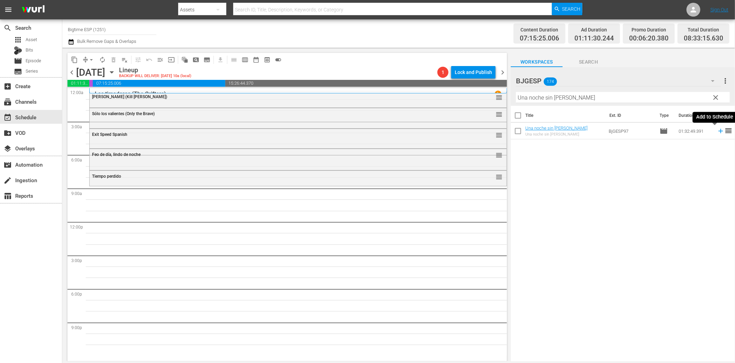
click at [717, 133] on icon at bounding box center [721, 131] width 8 height 8
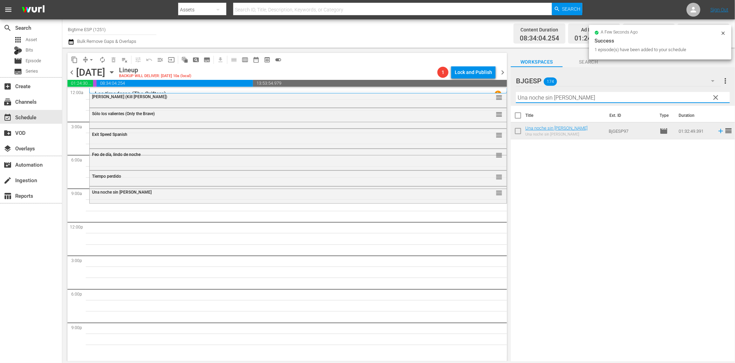
click at [580, 98] on input "Una noche sin [PERSON_NAME]" at bounding box center [623, 97] width 214 height 11
paste input "Belleza en lo Roto (Beauty in the Broken)"
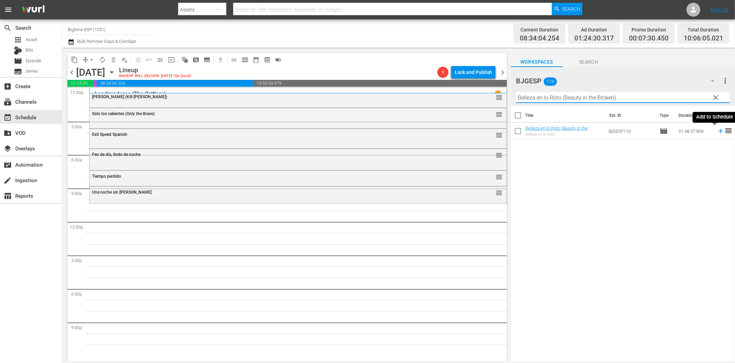
click at [717, 130] on icon at bounding box center [721, 131] width 8 height 8
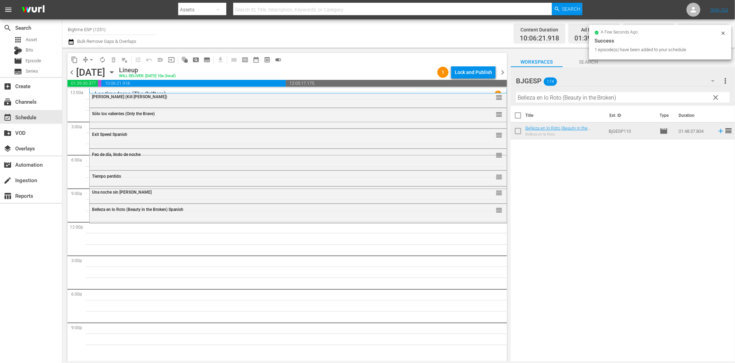
click at [530, 101] on input "Belleza en lo Roto (Beauty in the Broken)" at bounding box center [623, 97] width 214 height 11
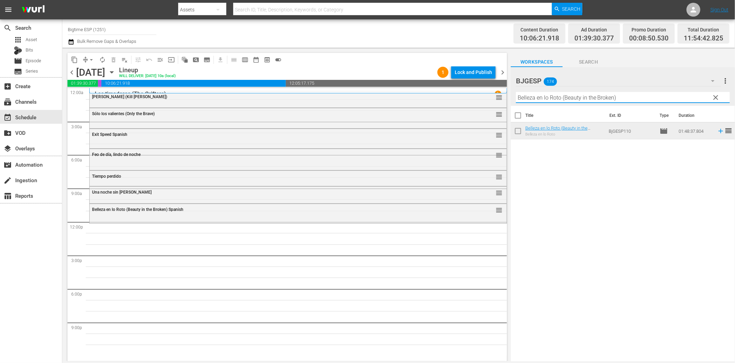
paste input "El cerdito [PERSON_NAME] ([PERSON_NAME] the Pig"
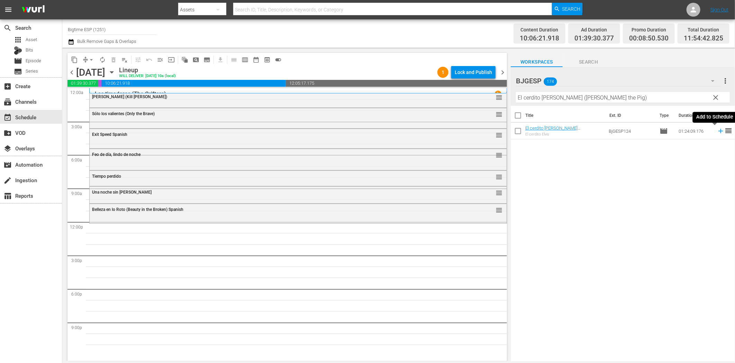
click at [718, 131] on icon at bounding box center [720, 131] width 4 height 4
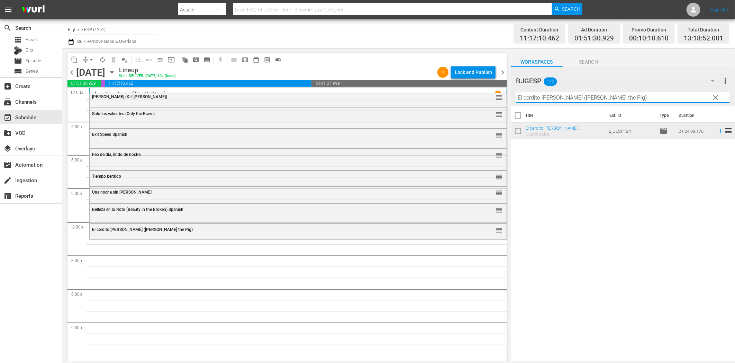
click at [525, 102] on input "El cerdito [PERSON_NAME] ([PERSON_NAME] the Pig)" at bounding box center [623, 97] width 214 height 11
paste input "país de las últimas cosas (In the Country of Last Things"
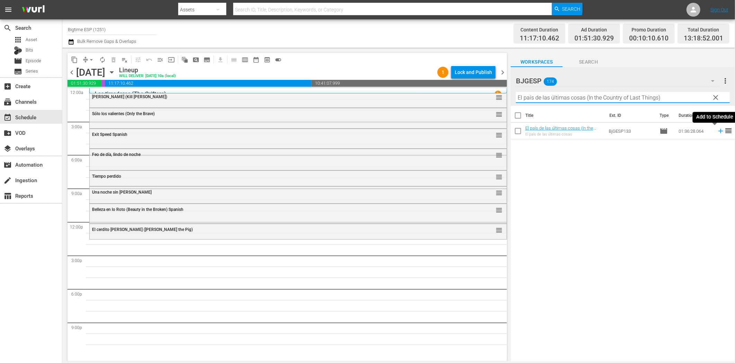
click at [717, 130] on icon at bounding box center [721, 131] width 8 height 8
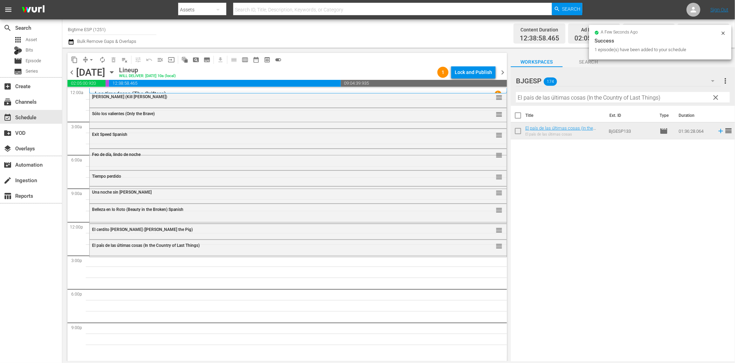
click at [582, 99] on input "El país de las últimas cosas (In the Country of Last Things)" at bounding box center [623, 97] width 214 height 11
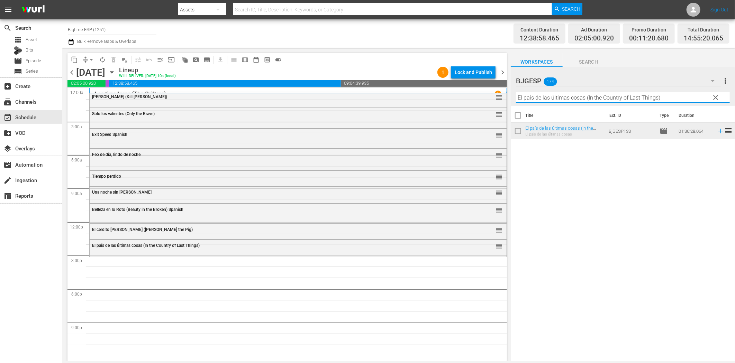
paste input "Santa Elena en Bus"
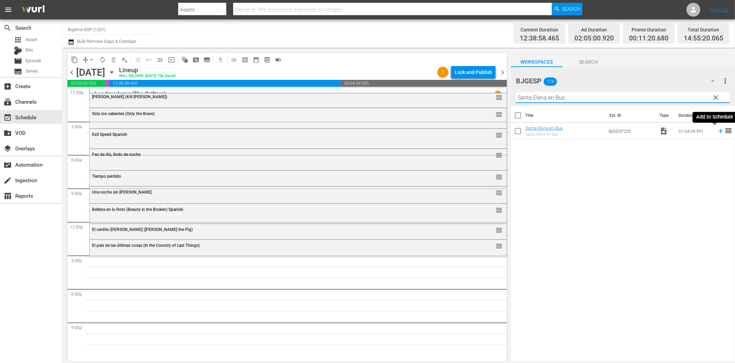
click at [718, 131] on icon at bounding box center [720, 131] width 4 height 4
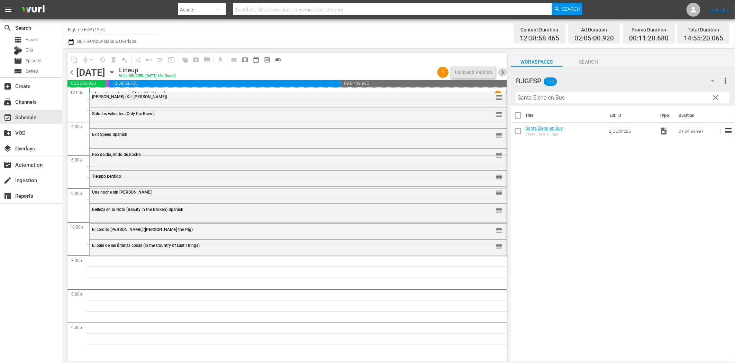
drag, startPoint x: 504, startPoint y: 72, endPoint x: 486, endPoint y: 80, distance: 19.2
click at [504, 72] on span "chevron_right" at bounding box center [502, 72] width 9 height 9
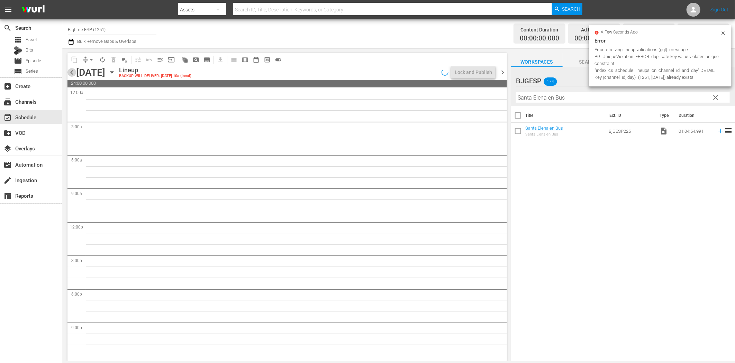
click at [72, 74] on span "chevron_left" at bounding box center [71, 72] width 9 height 9
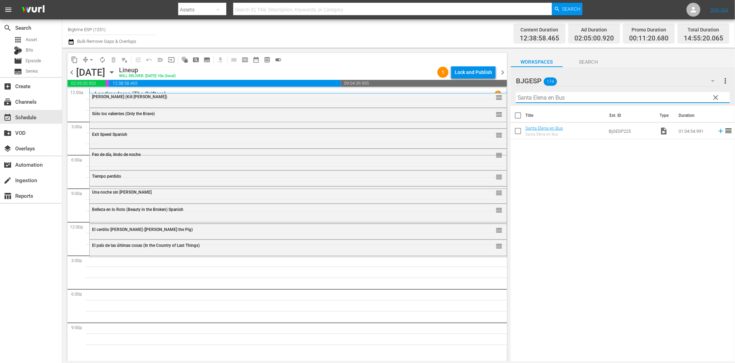
click at [575, 99] on input "Santa Elena en Bus" at bounding box center [623, 97] width 214 height 11
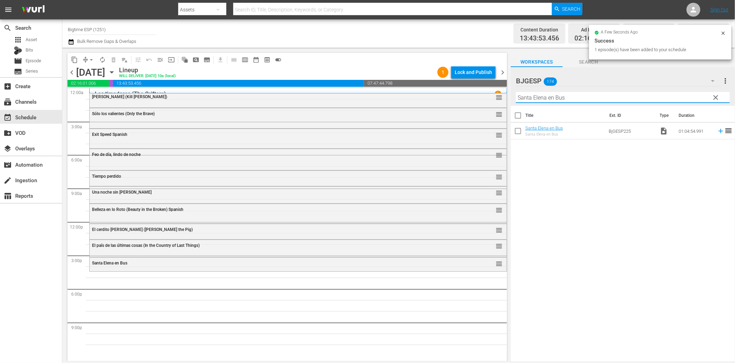
click at [581, 98] on input "Santa Elena en Bus" at bounding box center [623, 97] width 214 height 11
paste input "1100"
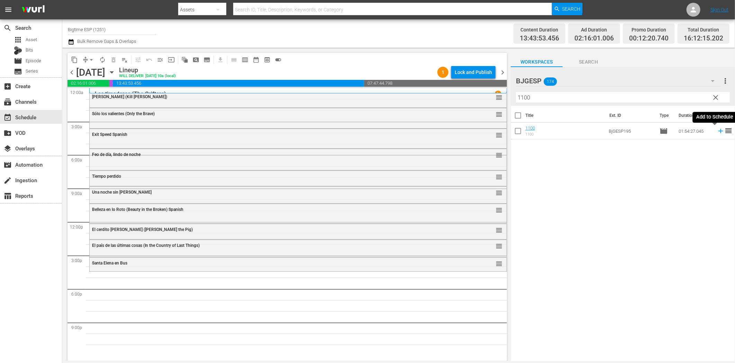
click at [718, 131] on icon at bounding box center [720, 131] width 4 height 4
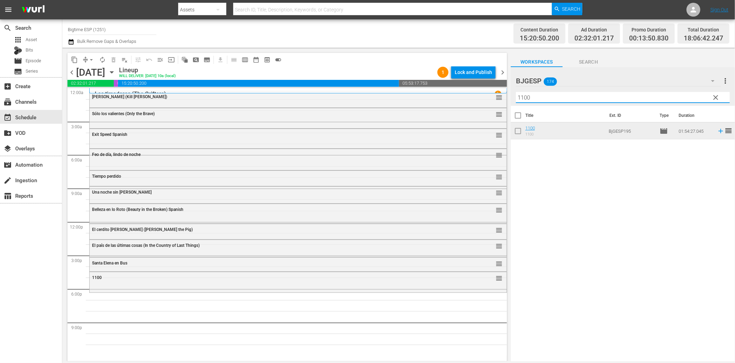
click at [540, 95] on input "1100" at bounding box center [623, 97] width 214 height 11
paste input "Marginados (The Outcasts)"
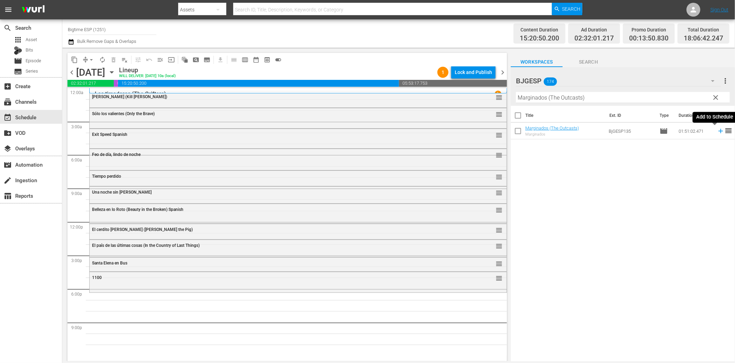
click at [717, 132] on icon at bounding box center [721, 131] width 8 height 8
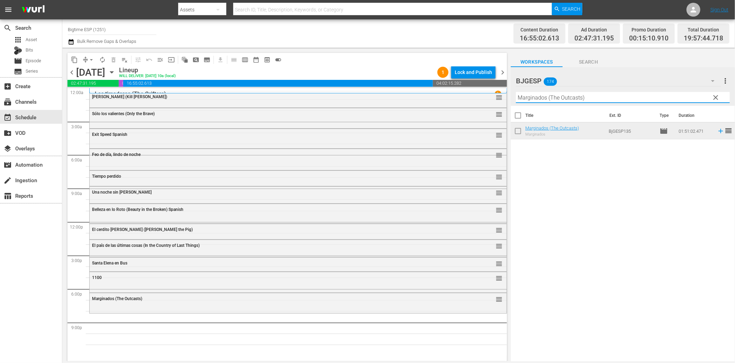
click at [631, 101] on input "Marginados (The Outcasts)" at bounding box center [623, 97] width 214 height 11
paste input "Astronauta: El Último Impulso (Astronaut: The Last Push"
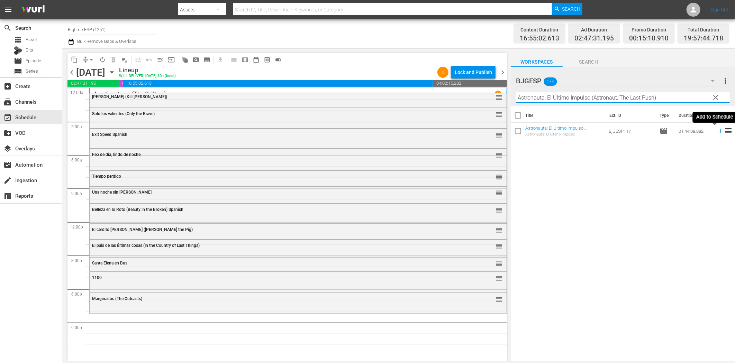
click at [718, 132] on icon at bounding box center [720, 131] width 4 height 4
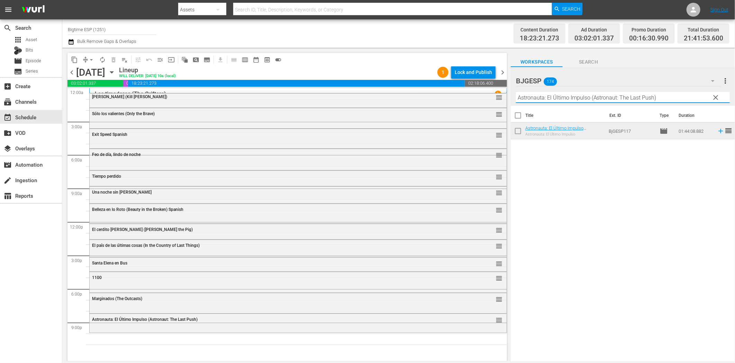
click at [550, 98] on input "Astronauta: El Último Impulso (Astronaut: The Last Push)" at bounding box center [623, 97] width 214 height 11
paste input "Lleno de ruido y dolor"
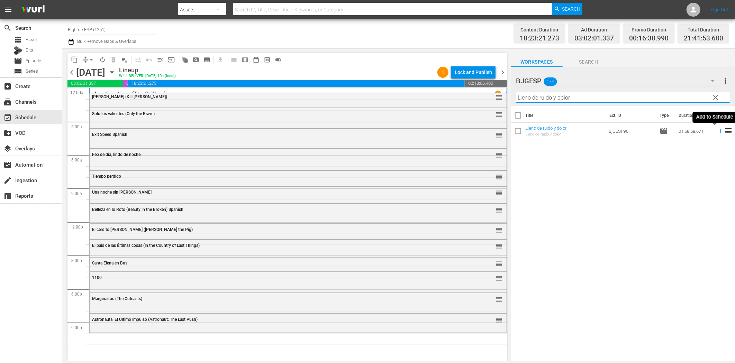
click at [717, 129] on icon at bounding box center [721, 131] width 8 height 8
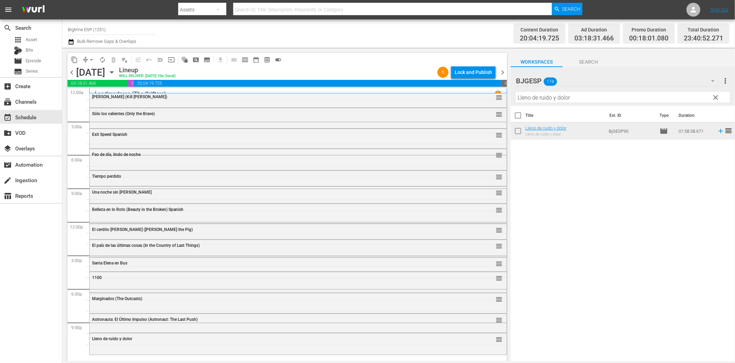
drag, startPoint x: 640, startPoint y: 181, endPoint x: 640, endPoint y: 174, distance: 6.6
click at [640, 181] on div "Title Ext. ID Type Duration Lleno de ruido y dolor Lleno de ruido y dolor BjGES…" at bounding box center [623, 234] width 224 height 257
click at [661, 99] on input "Lleno de ruido y dolor" at bounding box center [623, 97] width 214 height 11
paste input "Noches sin lunas ni soles"
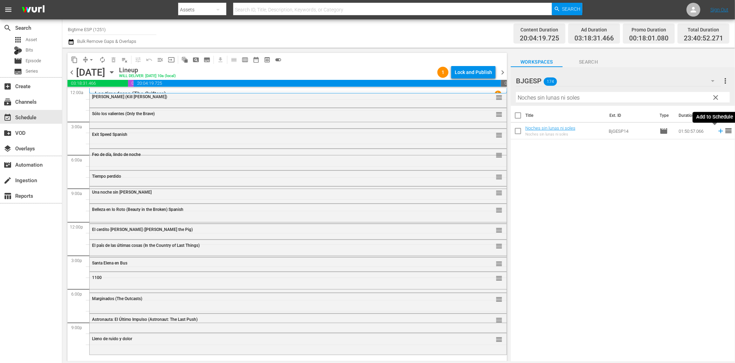
click at [718, 131] on icon at bounding box center [720, 131] width 4 height 4
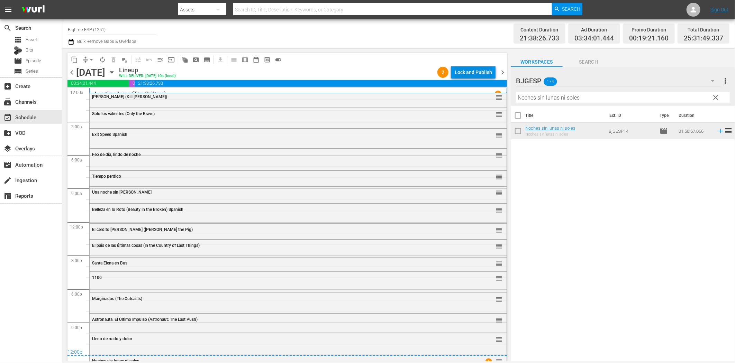
click at [483, 69] on div "Lock and Publish" at bounding box center [473, 72] width 37 height 12
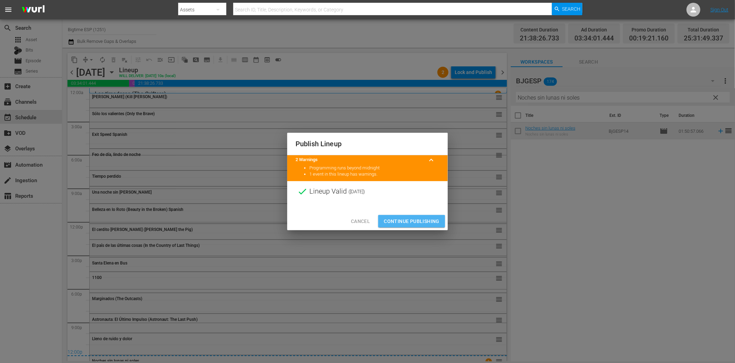
click at [412, 220] on span "Continue Publishing" at bounding box center [412, 221] width 56 height 9
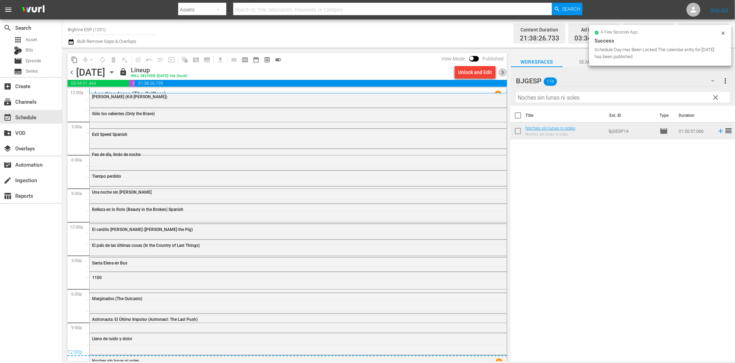
click at [502, 73] on span "chevron_right" at bounding box center [502, 72] width 9 height 9
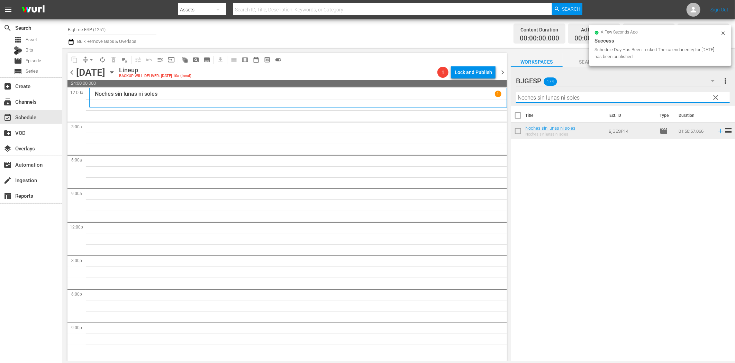
click at [549, 93] on input "Noches sin lunas ni soles" at bounding box center [623, 97] width 214 height 11
paste input "El jardín de la clase media"
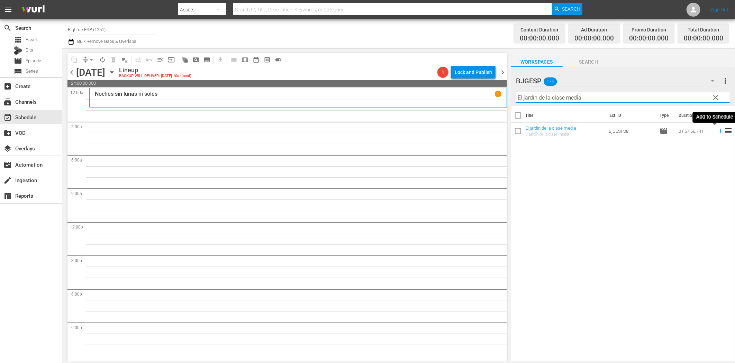
click at [718, 131] on icon at bounding box center [720, 131] width 4 height 4
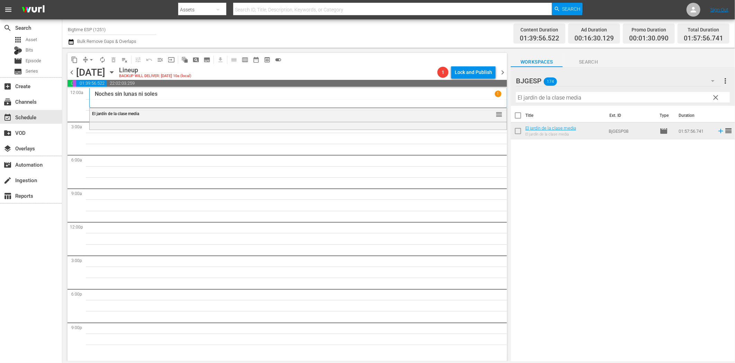
click at [532, 101] on input "El jardín de la clase media" at bounding box center [623, 97] width 214 height 11
paste input "Por que los hombre son infieles"
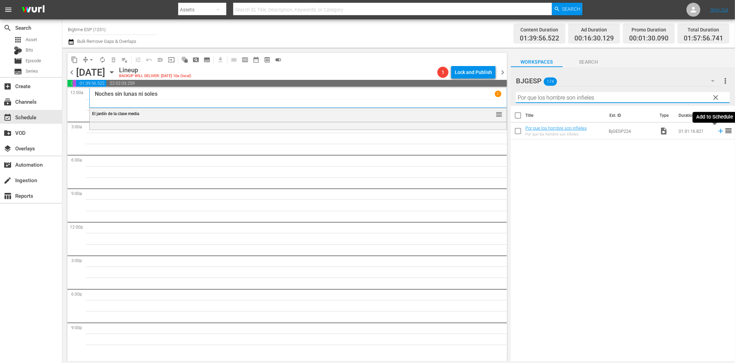
click at [718, 132] on icon at bounding box center [720, 131] width 4 height 4
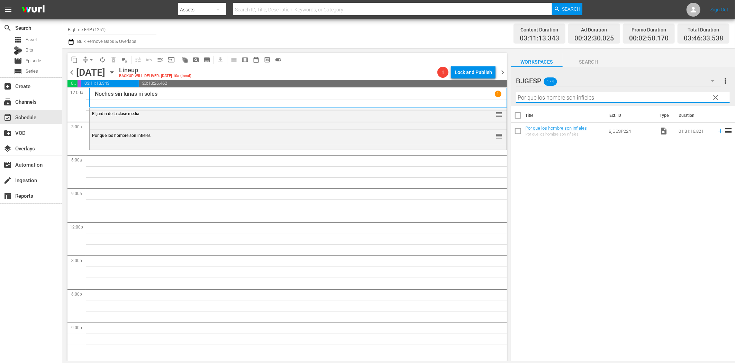
click at [544, 101] on input "Por que los hombre son infieles" at bounding box center [623, 97] width 214 height 11
paste input "Not Forgotten (Spanish)"
click at [718, 133] on icon at bounding box center [720, 131] width 4 height 4
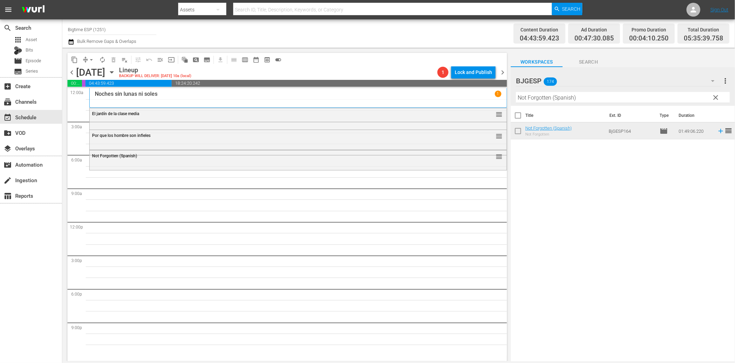
click at [638, 227] on div "Title Ext. ID Type Duration Not Forgotten (Spanish) Not Forgotten BjGESP164 mov…" at bounding box center [623, 234] width 224 height 257
click at [587, 98] on input "Not Forgotten (Spanish)" at bounding box center [623, 97] width 214 height 11
paste input "A un Paso de Mí"
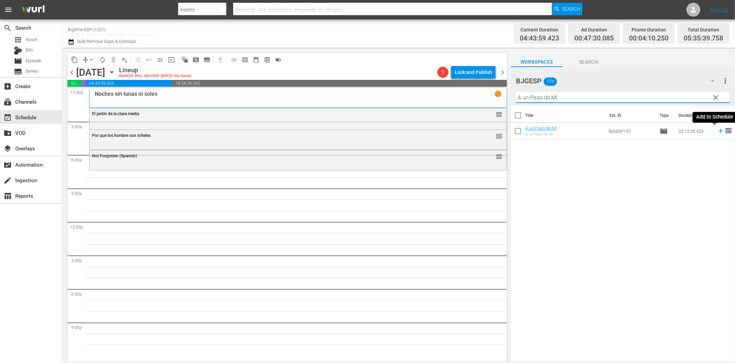
click at [717, 133] on icon at bounding box center [721, 131] width 8 height 8
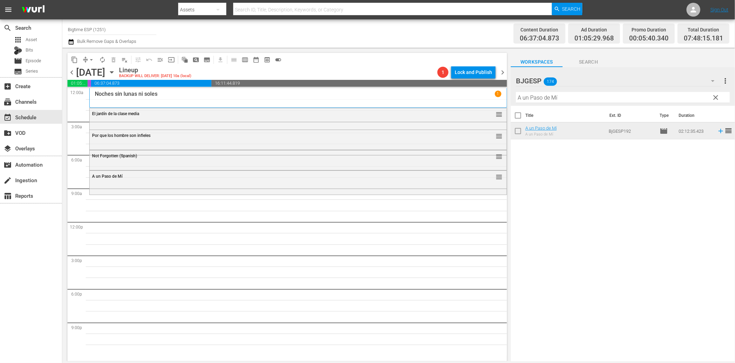
click at [604, 100] on input "A un Paso de Mí" at bounding box center [623, 97] width 214 height 11
paste input "La Última Noticia"
click at [718, 131] on icon at bounding box center [720, 131] width 4 height 4
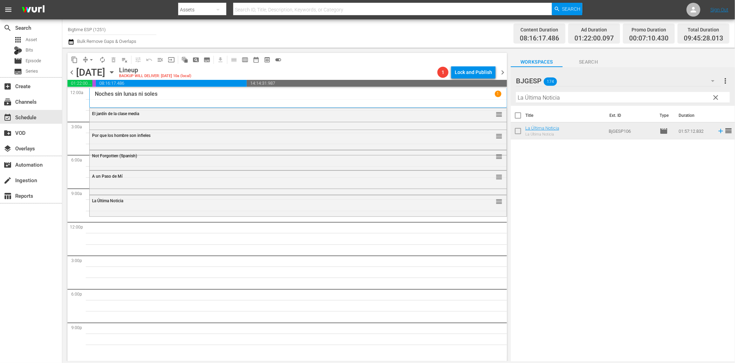
click at [555, 100] on input "La Última Noticia" at bounding box center [623, 97] width 214 height 11
paste input "Reina Amazona (Amazon Queen)"
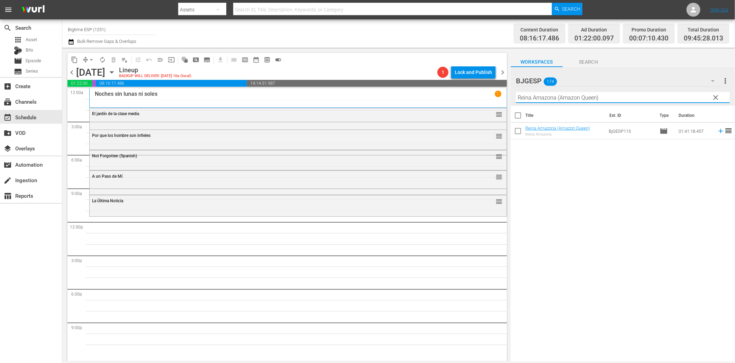
click at [718, 132] on icon at bounding box center [720, 131] width 4 height 4
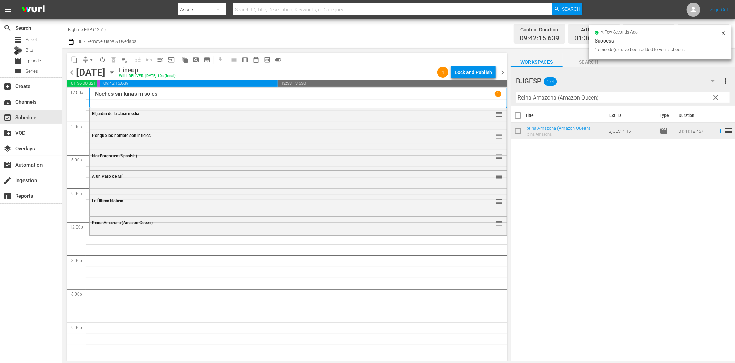
click at [528, 101] on input "Reina Amazona (Amazon Queen)" at bounding box center [623, 97] width 214 height 11
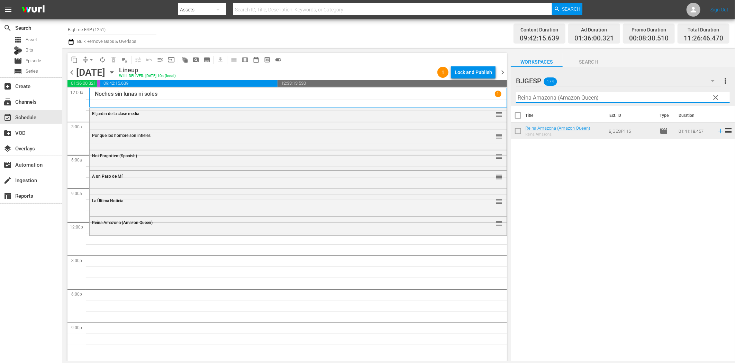
paste input "Fuera del menú (Off the Menu"
click at [717, 132] on icon at bounding box center [721, 131] width 8 height 8
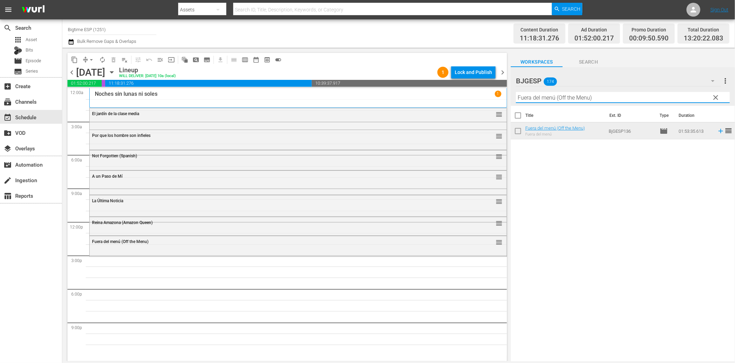
click at [537, 101] on input "Fuera del menú (Off the Menu)" at bounding box center [623, 97] width 214 height 11
paste input "La [PERSON_NAME]"
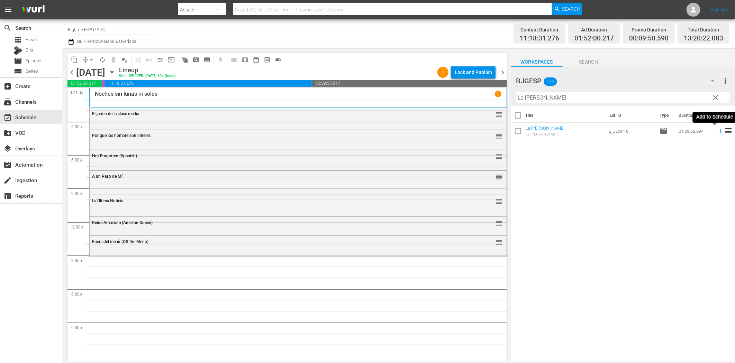
click at [717, 129] on icon at bounding box center [721, 131] width 8 height 8
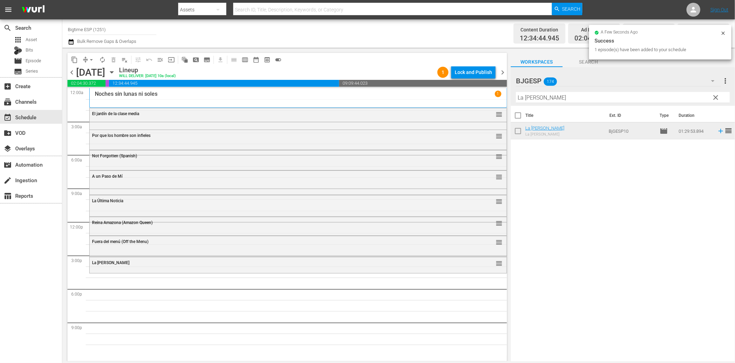
click at [548, 100] on input "La [PERSON_NAME]" at bounding box center [623, 97] width 214 height 11
paste input "travesí"
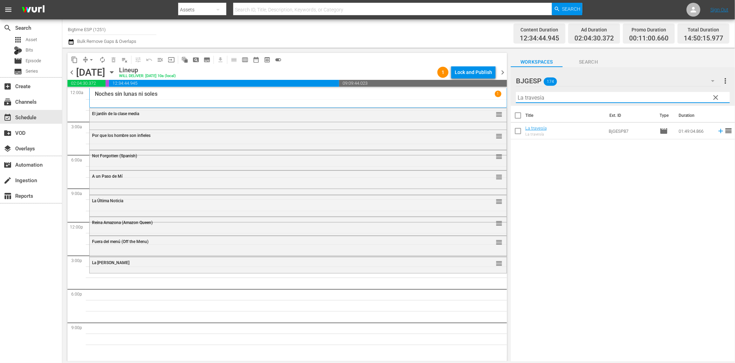
click at [717, 130] on icon at bounding box center [721, 131] width 8 height 8
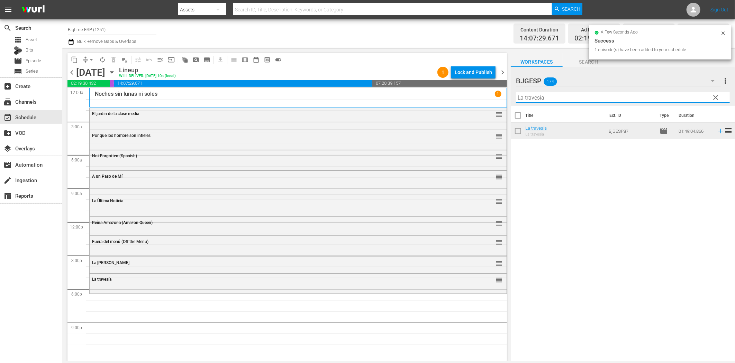
click at [527, 101] on input "La travesía" at bounding box center [623, 97] width 214 height 11
paste input "Juegos de la vid"
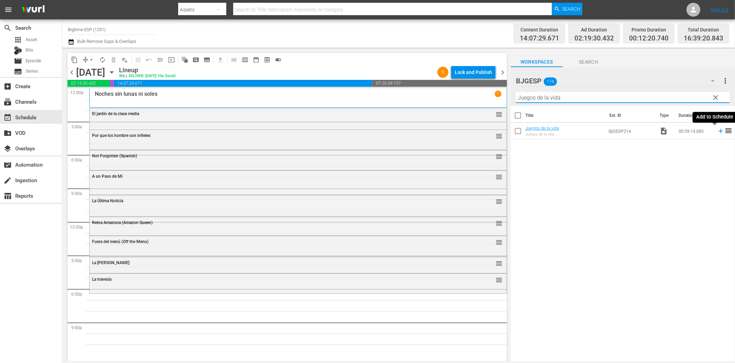
click at [717, 133] on icon at bounding box center [721, 131] width 8 height 8
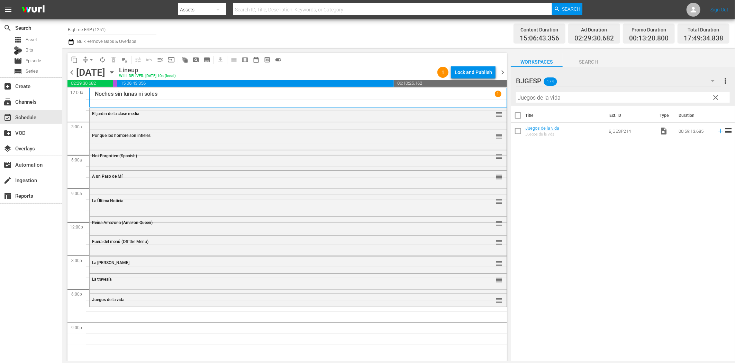
click at [535, 264] on div "Title Ext. ID Type Duration Juegos de la vida Juegos de la vida BjGESP214 video…" at bounding box center [623, 234] width 224 height 257
click at [521, 100] on input "Juegos de la vida" at bounding box center [623, 97] width 214 height 11
paste input "V.I.P.: La otra cas"
click at [717, 132] on icon at bounding box center [721, 131] width 8 height 8
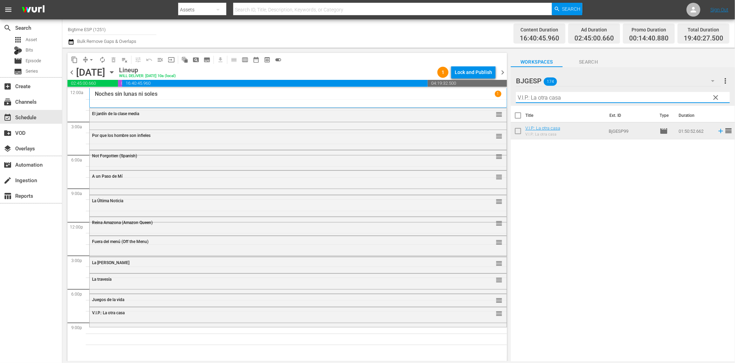
click at [589, 99] on input "V.I.P.: La otra casa" at bounding box center [623, 97] width 214 height 11
paste input "11 Grados [PERSON_NAME]"
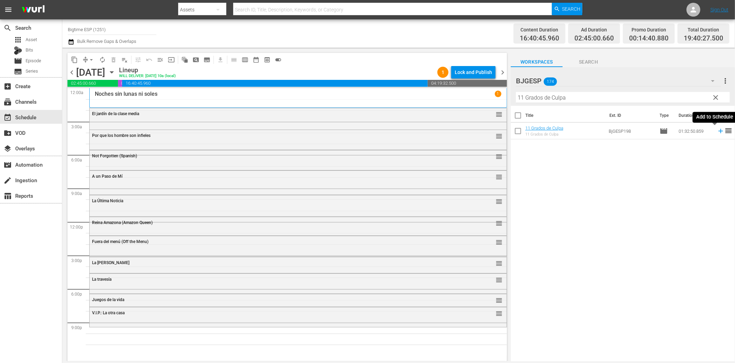
click at [718, 131] on icon at bounding box center [720, 131] width 4 height 4
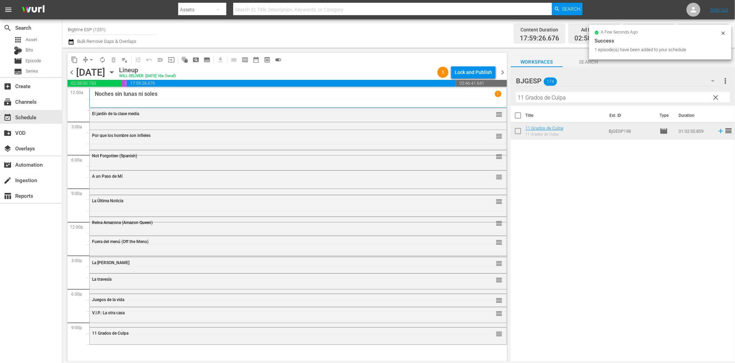
click at [561, 97] on input "11 Grados de Culpa" at bounding box center [623, 97] width 214 height 11
paste input "Contención (Containment)"
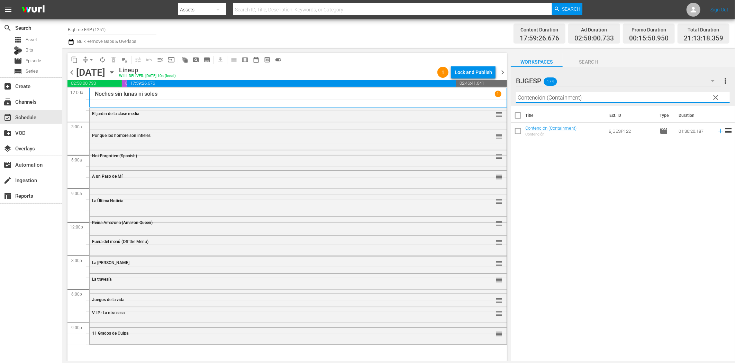
click at [717, 130] on icon at bounding box center [721, 131] width 8 height 8
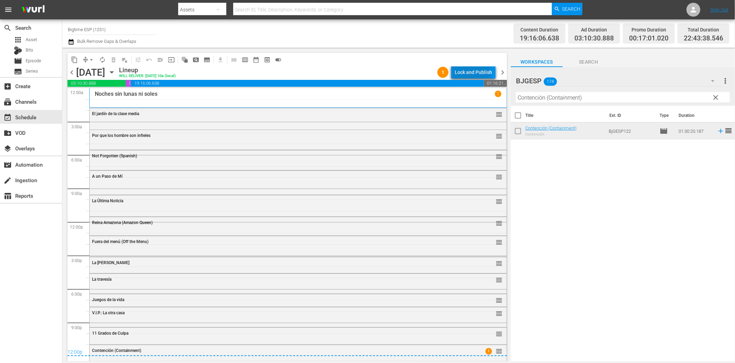
click at [473, 71] on div "Lock and Publish" at bounding box center [473, 72] width 37 height 12
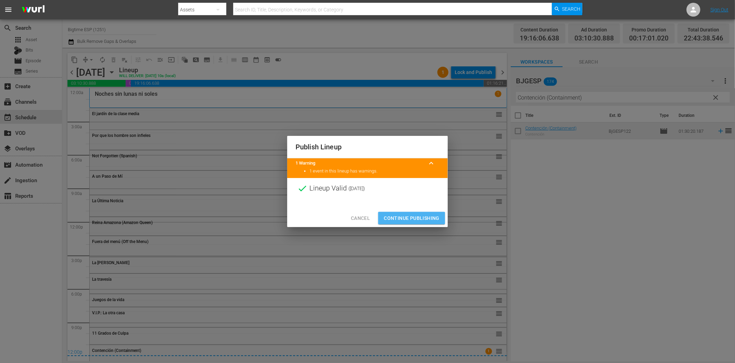
click at [412, 220] on span "Continue Publishing" at bounding box center [412, 218] width 56 height 9
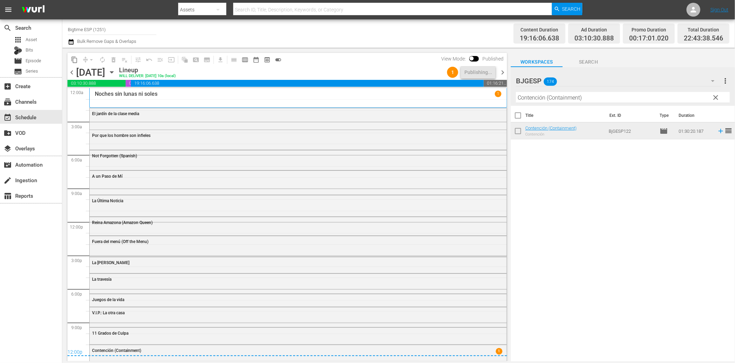
click at [501, 72] on span "chevron_right" at bounding box center [502, 72] width 9 height 9
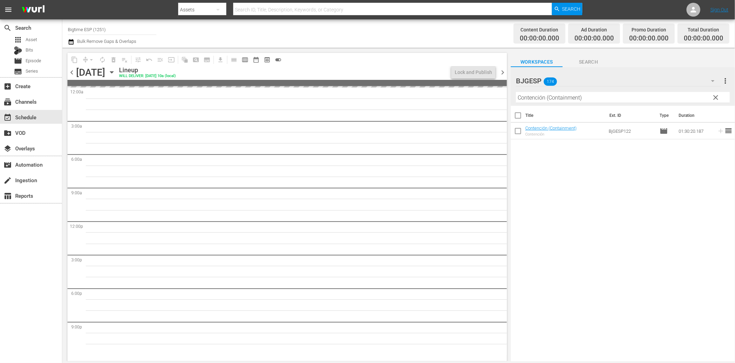
click at [568, 210] on div "Title Ext. ID Type Duration Contención (Containment) Contención BjGESP122 movie…" at bounding box center [623, 234] width 224 height 257
click at [73, 72] on span "chevron_left" at bounding box center [71, 72] width 9 height 9
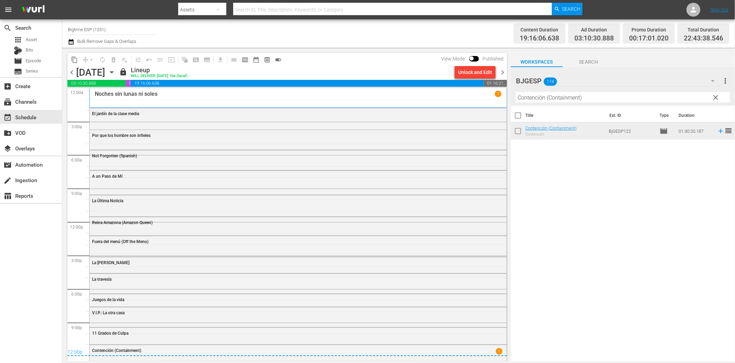
click at [502, 74] on span "chevron_right" at bounding box center [502, 72] width 9 height 9
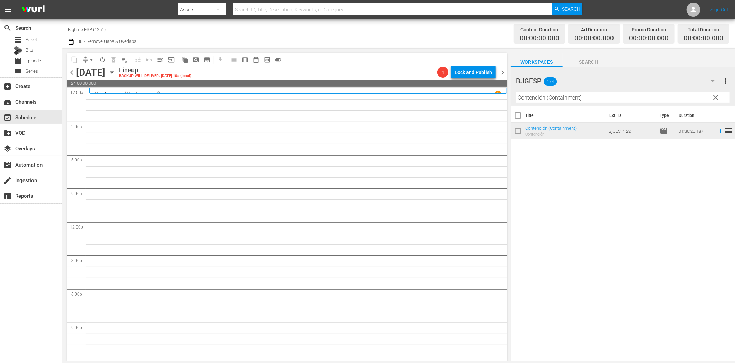
click at [541, 98] on input "Contención (Containment)" at bounding box center [623, 97] width 214 height 11
paste input "Bombal"
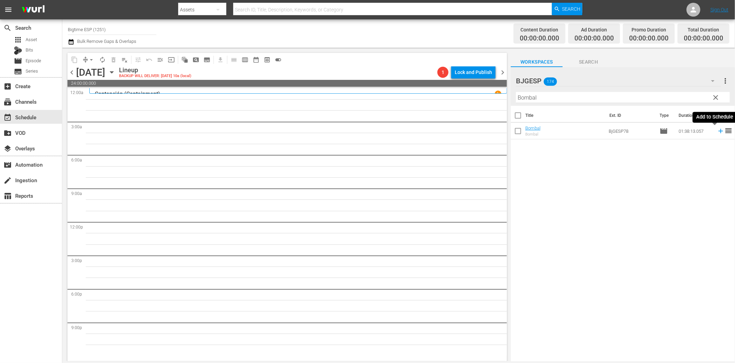
click at [718, 131] on icon at bounding box center [720, 131] width 4 height 4
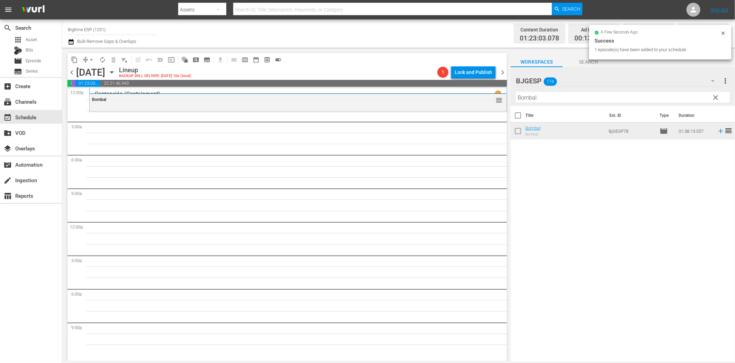
click at [628, 95] on input "Bombal" at bounding box center [623, 97] width 214 height 11
paste input "La muerte juega a los dados"
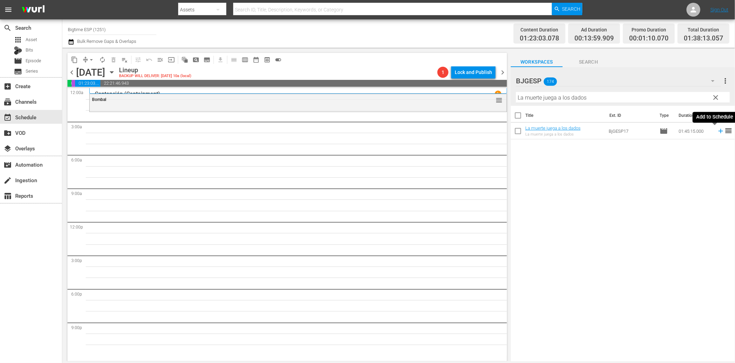
click at [717, 132] on icon at bounding box center [721, 131] width 8 height 8
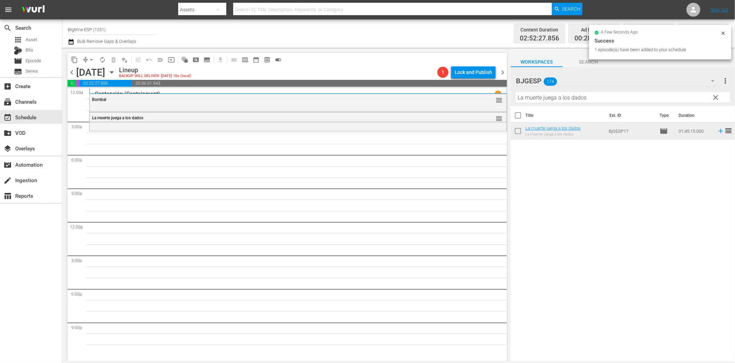
click at [545, 99] on input "La muerte juega a los dados" at bounding box center [623, 97] width 214 height 11
paste input "s [PERSON_NAME]"
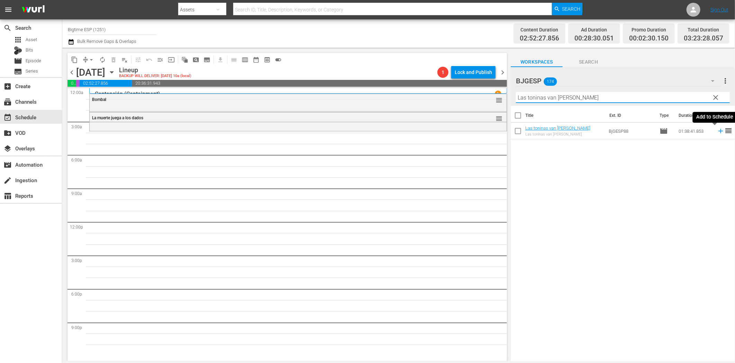
click at [718, 131] on icon at bounding box center [720, 131] width 4 height 4
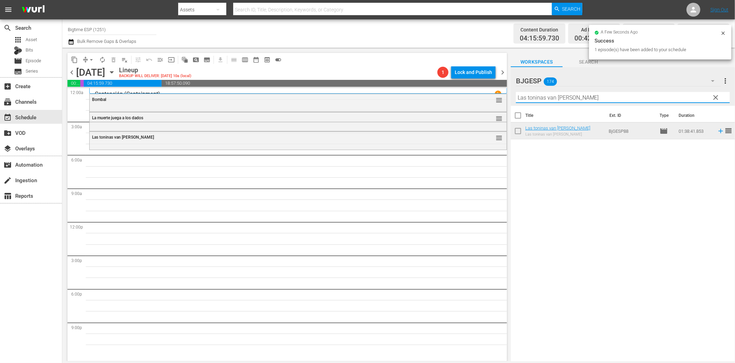
click at [555, 98] on input "Las toninas van [PERSON_NAME]" at bounding box center [623, 97] width 214 height 11
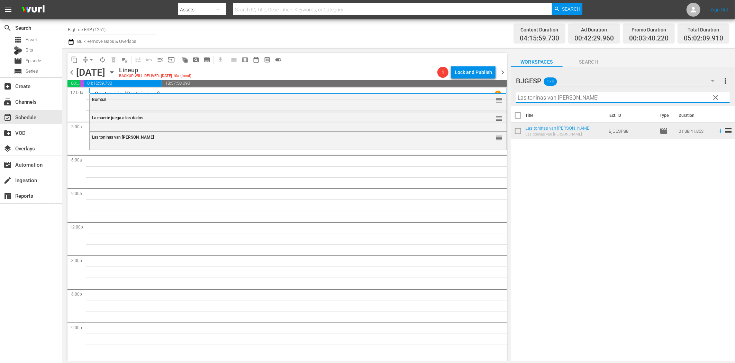
paste input "El Callejón"
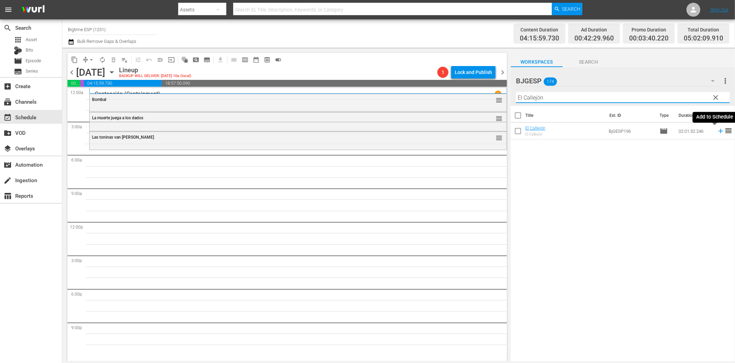
click at [718, 131] on icon at bounding box center [720, 131] width 4 height 4
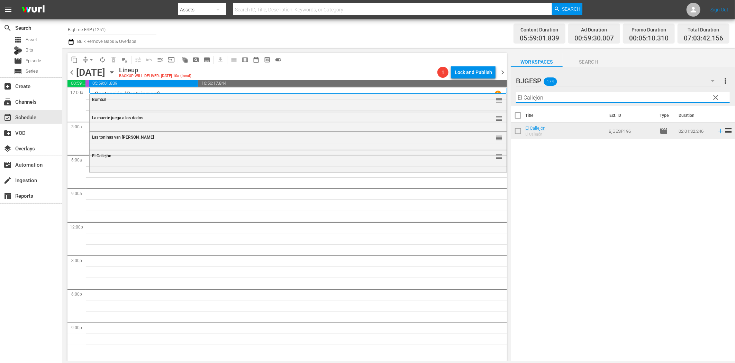
click at [554, 99] on input "El Callejón" at bounding box center [623, 97] width 214 height 11
paste input "manto [PERSON_NAME]"
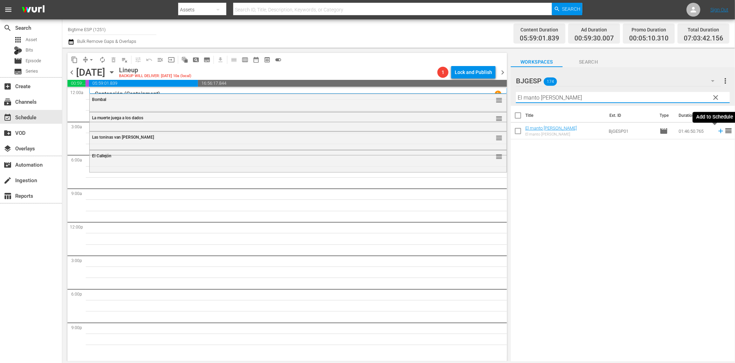
click at [717, 132] on icon at bounding box center [721, 131] width 8 height 8
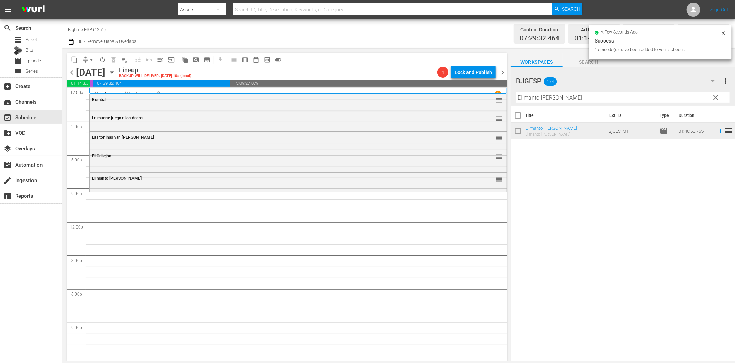
click at [543, 94] on input "El manto [PERSON_NAME]" at bounding box center [623, 97] width 214 height 11
paste input "Cualquier cosa el posible (Anything Is Possible)"
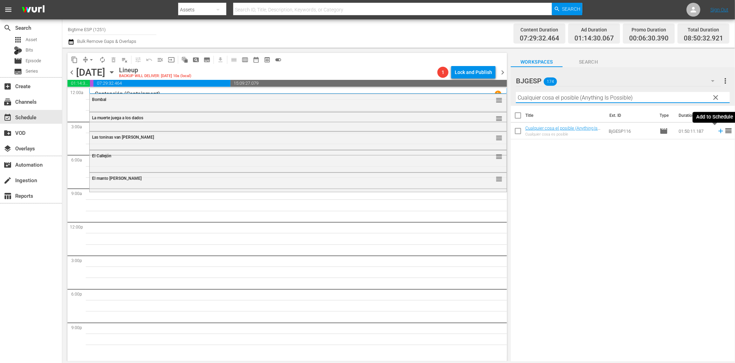
click at [717, 130] on icon at bounding box center [721, 131] width 8 height 8
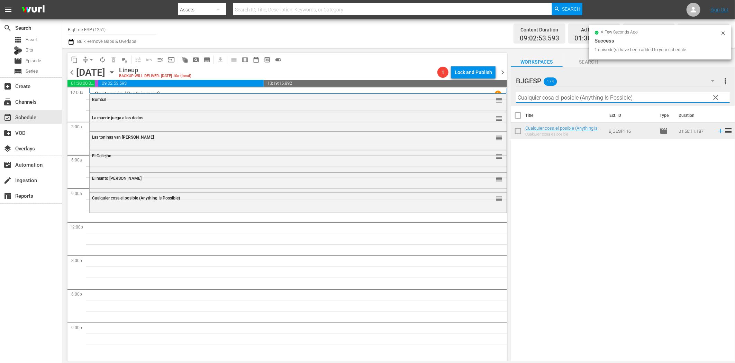
click at [561, 99] on input "Cualquier cosa el posible (Anything Is Possible)" at bounding box center [623, 97] width 214 height 11
paste input "Yo soy otro"
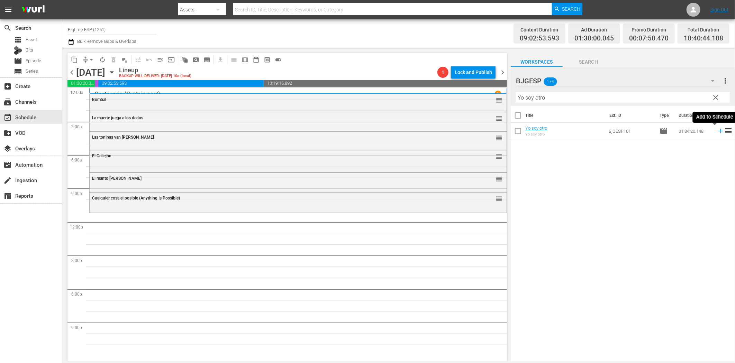
click at [718, 131] on icon at bounding box center [720, 131] width 4 height 4
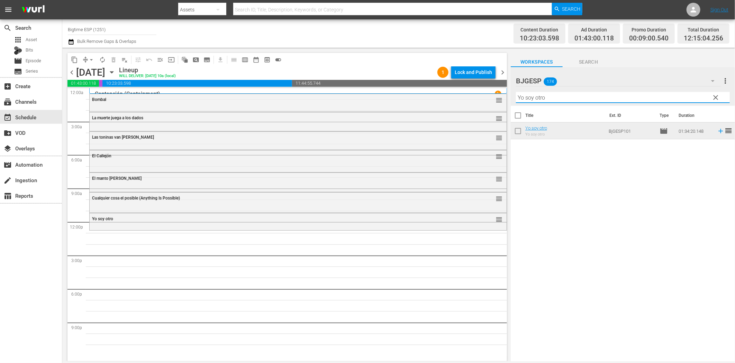
click at [580, 99] on input "Yo soy otro" at bounding box center [623, 97] width 214 height 11
paste input "Cada día (Every Day)"
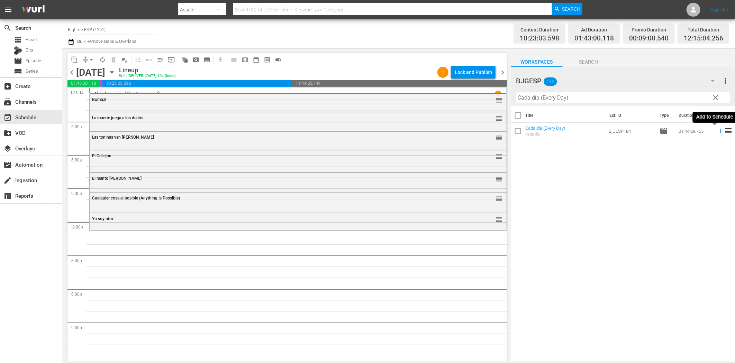
click at [718, 131] on icon at bounding box center [720, 131] width 4 height 4
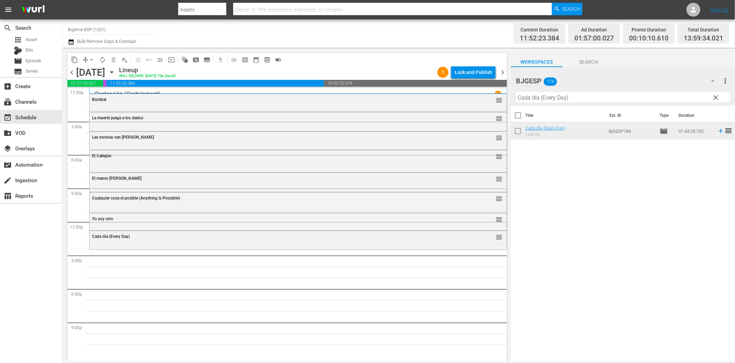
click at [582, 98] on input "Cada día (Every Day)" at bounding box center [623, 97] width 214 height 11
paste input "uando den las Tres"
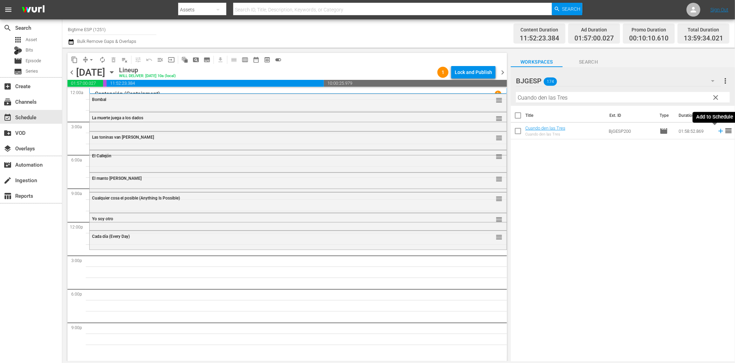
click at [718, 131] on icon at bounding box center [720, 131] width 4 height 4
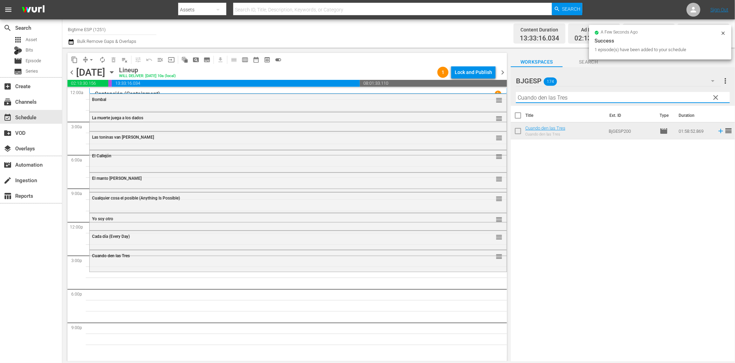
click at [556, 99] on input "Cuando den las Tres" at bounding box center [623, 97] width 214 height 11
paste input "Whale Rider (Spanish)"
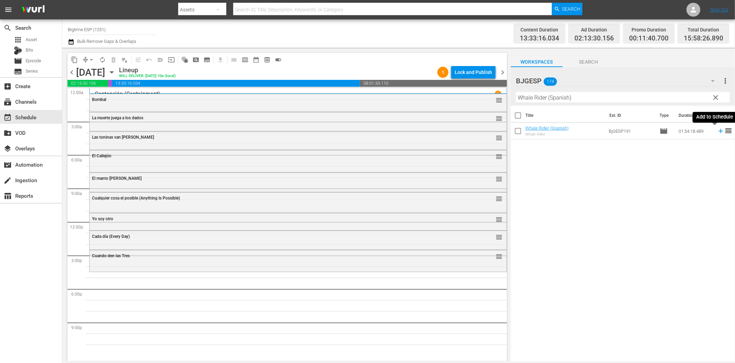
click at [718, 130] on icon at bounding box center [720, 131] width 4 height 4
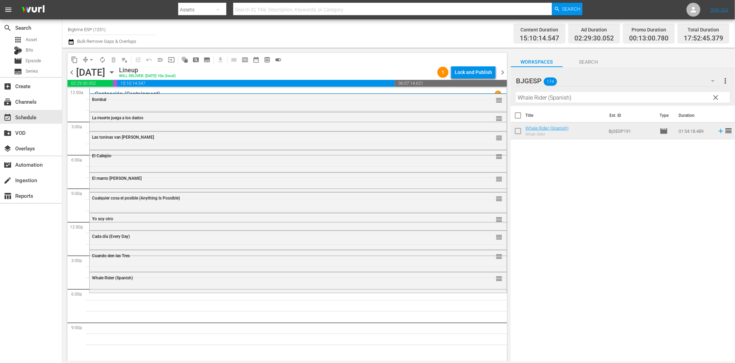
click at [554, 98] on input "Whale Rider (Spanish)" at bounding box center [623, 97] width 214 height 11
paste input "Marginados (The Outcasts"
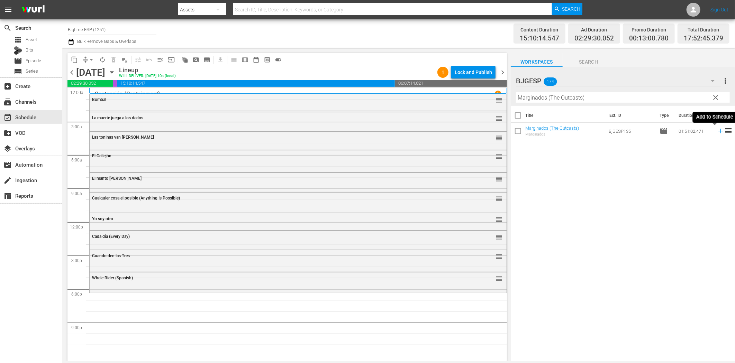
click at [717, 131] on icon at bounding box center [721, 131] width 8 height 8
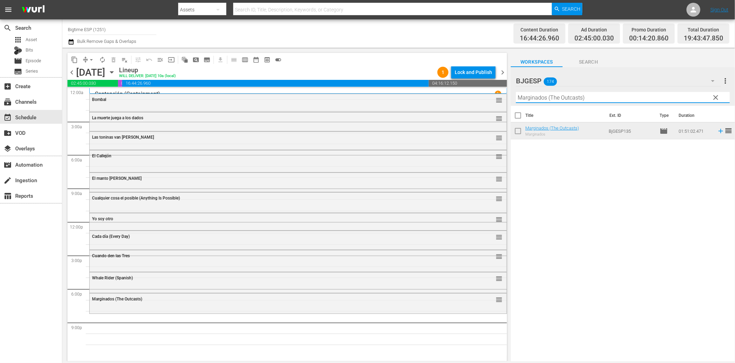
click at [613, 98] on input "Marginados (The Outcasts)" at bounding box center [623, 97] width 214 height 11
paste input "ten a [PERSON_NAME] (Kill [PERSON_NAME]"
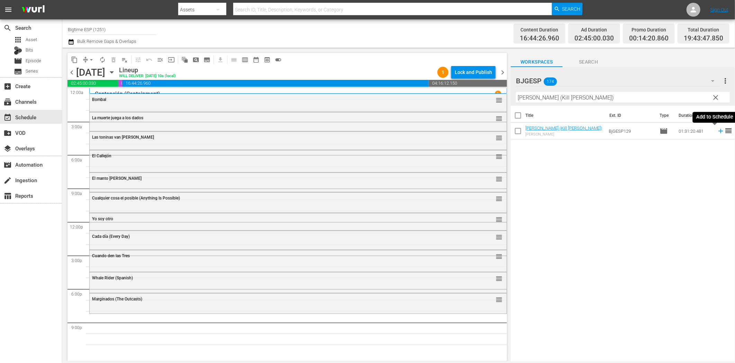
click at [717, 131] on icon at bounding box center [721, 131] width 8 height 8
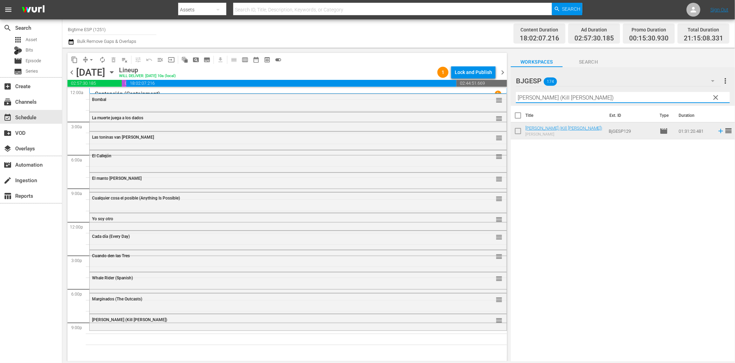
click at [570, 99] on input "[PERSON_NAME] (Kill [PERSON_NAME])" at bounding box center [623, 97] width 214 height 11
paste input "Cuestión de honor ([PERSON_NAME] War - Bound by Honor"
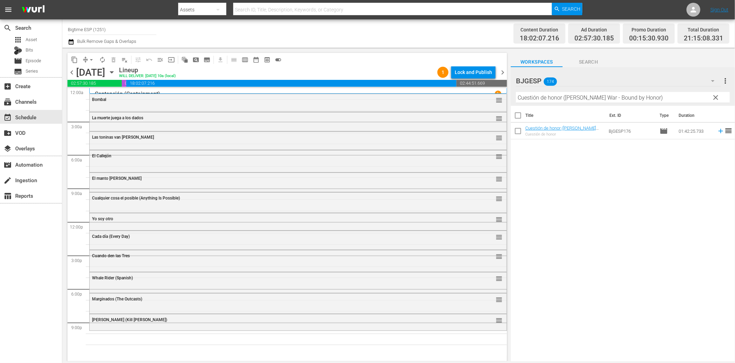
click at [717, 132] on icon at bounding box center [721, 131] width 8 height 8
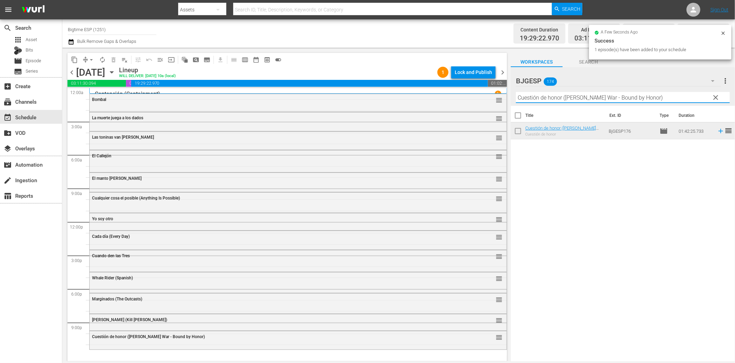
click at [589, 96] on input "Cuestión de honor ([PERSON_NAME] War - Bound by Honor)" at bounding box center [623, 97] width 214 height 11
paste input "La trampa del diablo (The Devil's in the Details"
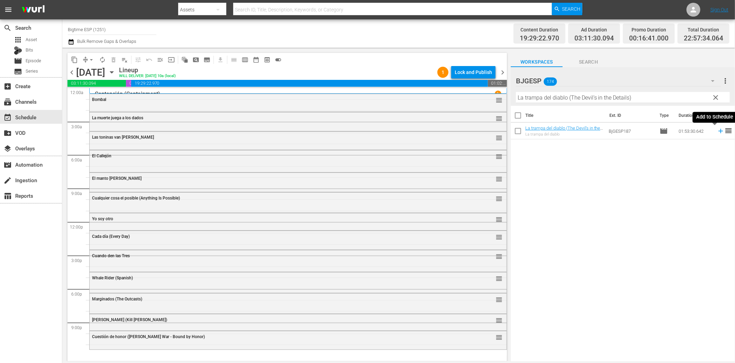
click at [717, 130] on icon at bounding box center [721, 131] width 8 height 8
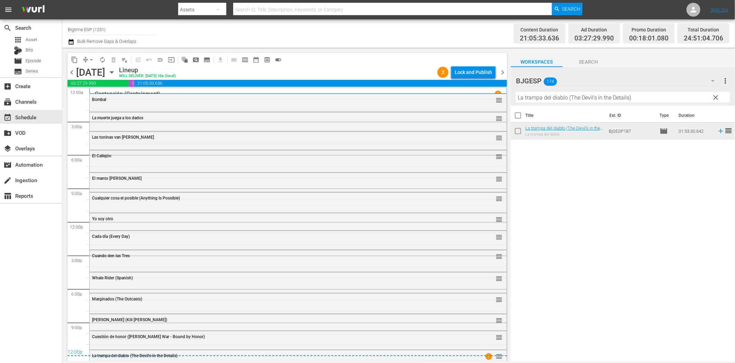
drag, startPoint x: 546, startPoint y: 284, endPoint x: 525, endPoint y: 256, distance: 34.7
click at [546, 284] on div "Title Ext. ID Type Duration La trampa del diablo (The Devil's in the Details) L…" at bounding box center [623, 234] width 224 height 257
click at [471, 69] on div "Lock and Publish" at bounding box center [473, 72] width 37 height 12
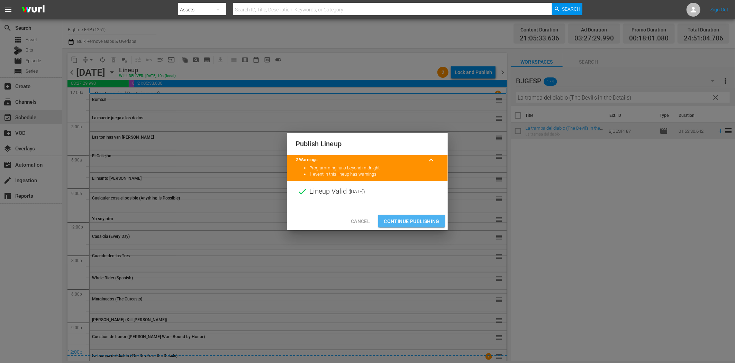
click at [422, 219] on span "Continue Publishing" at bounding box center [412, 221] width 56 height 9
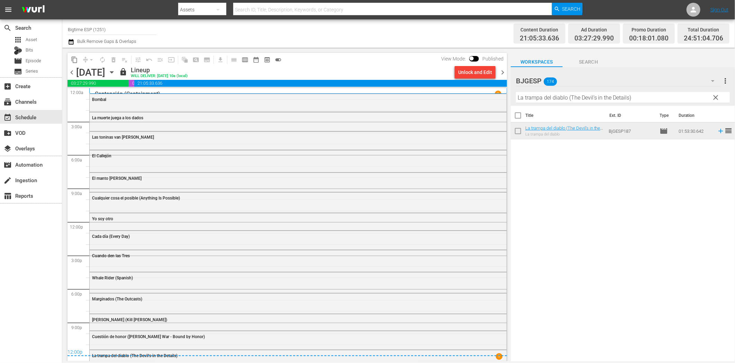
drag, startPoint x: 503, startPoint y: 75, endPoint x: 511, endPoint y: 90, distance: 17.5
click at [503, 75] on span "chevron_right" at bounding box center [502, 72] width 9 height 9
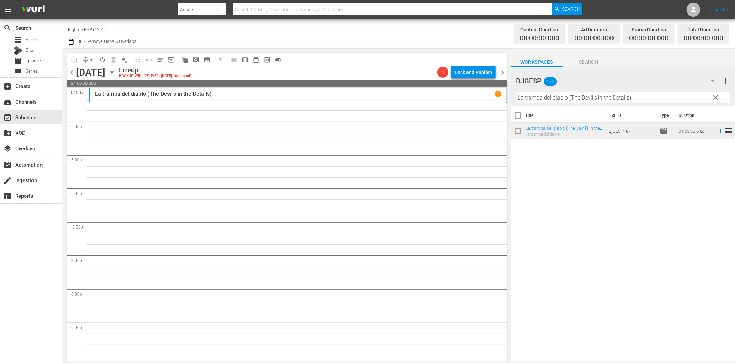
click at [546, 99] on input "La trampa del diablo (The Devil's in the Details)" at bounding box center [623, 97] width 214 height 11
paste input "Toque de Queda"
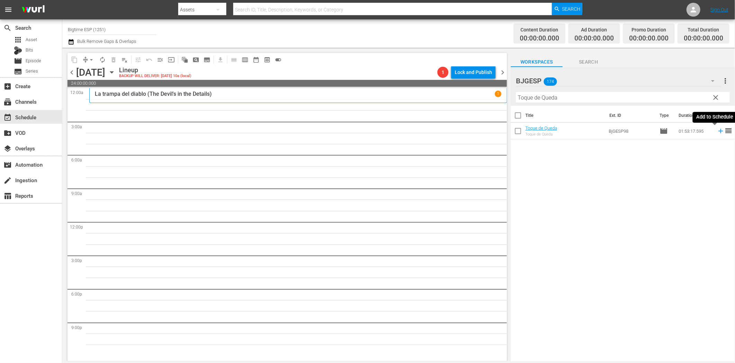
click at [717, 132] on icon at bounding box center [721, 131] width 8 height 8
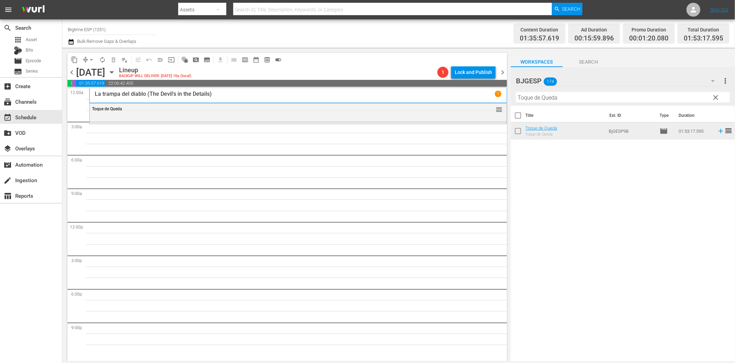
click at [553, 101] on input "Toque de Queda" at bounding box center [623, 97] width 214 height 11
paste input "Hope's Legacy (Spanish)"
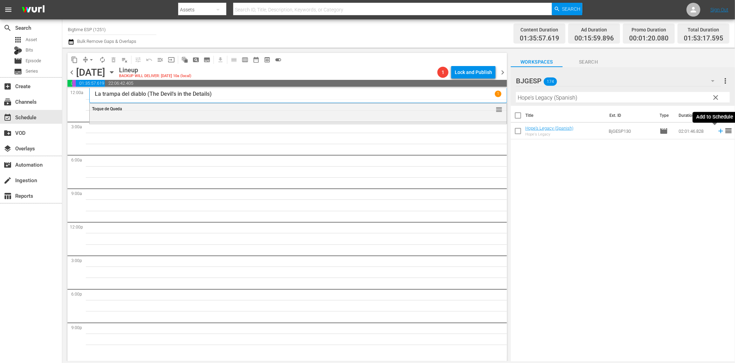
click at [717, 132] on icon at bounding box center [721, 131] width 8 height 8
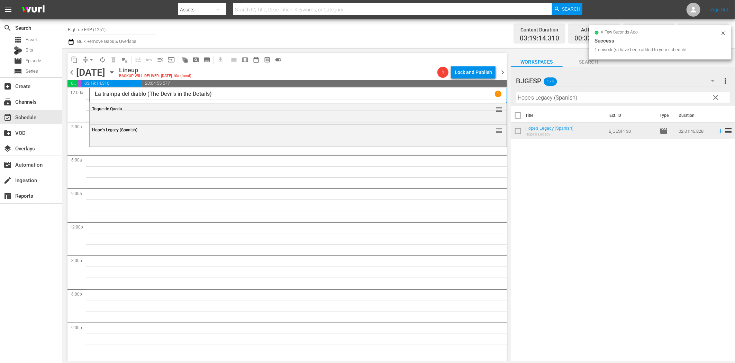
click at [568, 95] on input "Hope's Legacy (Spanish)" at bounding box center [623, 97] width 214 height 11
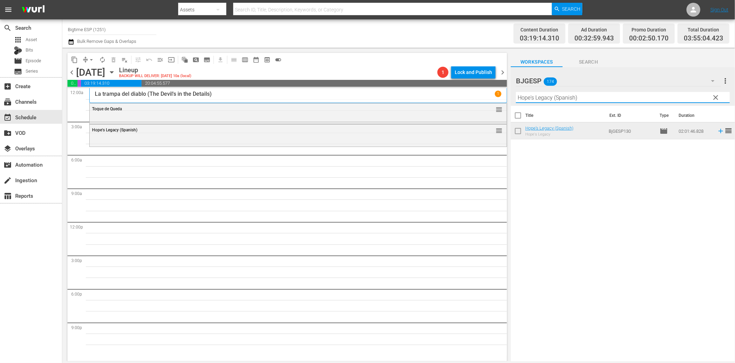
paste input "En primera línea ([GEOGRAPHIC_DATA]"
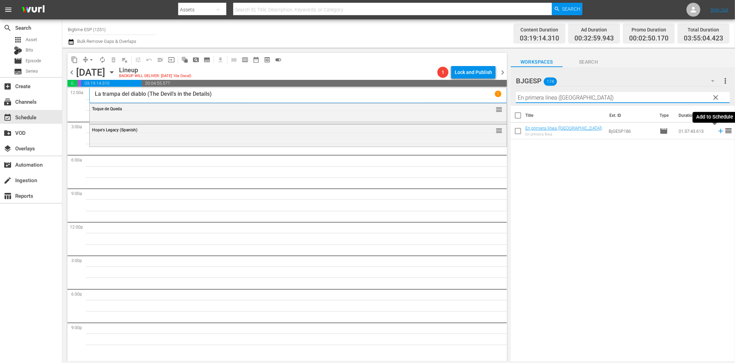
click at [717, 130] on icon at bounding box center [721, 131] width 8 height 8
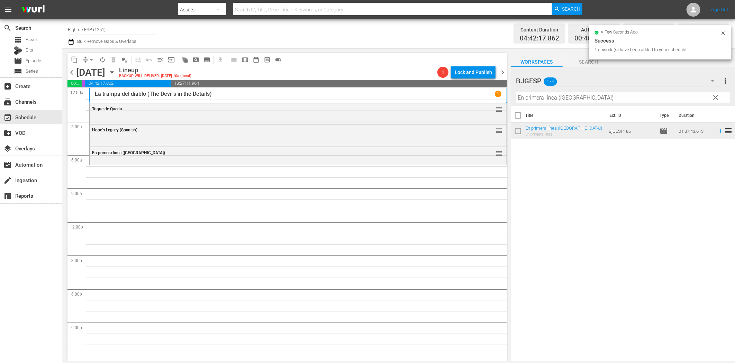
click at [550, 97] on input "En primera línea ([GEOGRAPHIC_DATA])" at bounding box center [623, 97] width 214 height 11
paste input "Desbordar"
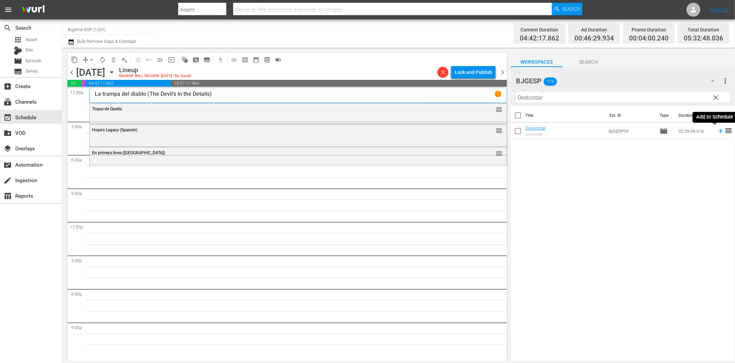
click at [717, 133] on icon at bounding box center [721, 131] width 8 height 8
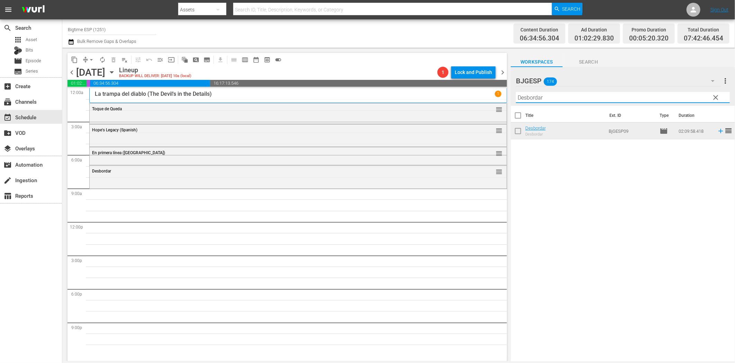
click at [536, 99] on input "Desbordar" at bounding box center [623, 97] width 214 height 11
paste input "El Verano que te Vimos"
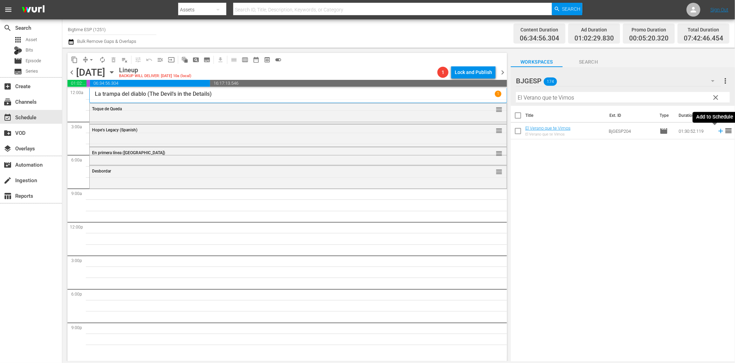
click at [717, 130] on icon at bounding box center [721, 131] width 8 height 8
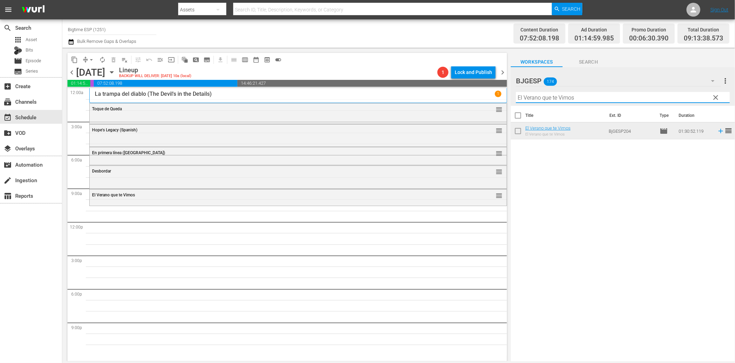
click at [545, 99] on input "El Verano que te Vimos" at bounding box center [623, 97] width 214 height 11
paste input "Pozo"
click at [718, 131] on icon at bounding box center [720, 131] width 4 height 4
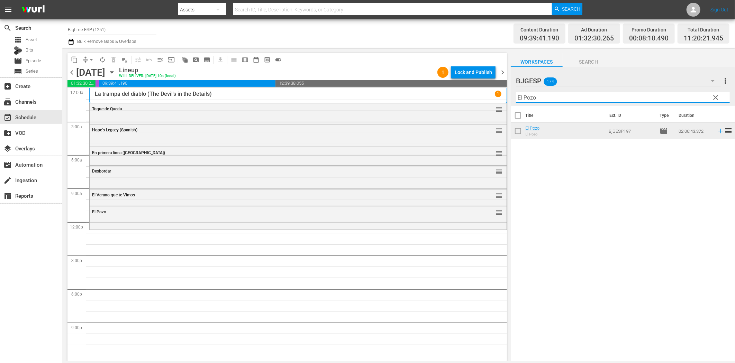
click at [562, 98] on input "El Pozo" at bounding box center [623, 97] width 214 height 11
paste input "Voces secretas"
click at [718, 131] on icon at bounding box center [720, 131] width 4 height 4
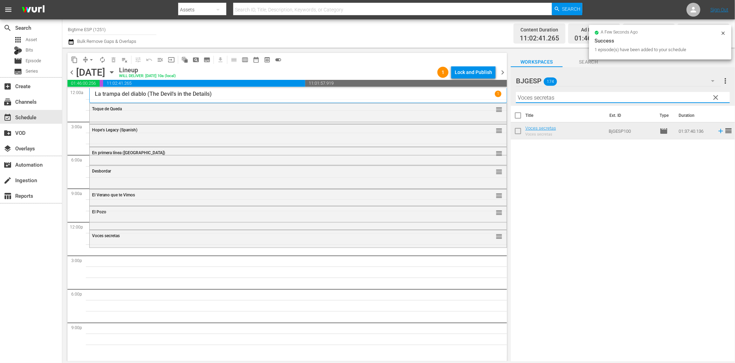
click at [546, 95] on input "Voces secretas" at bounding box center [623, 97] width 214 height 11
paste input "Tierra Yerma"
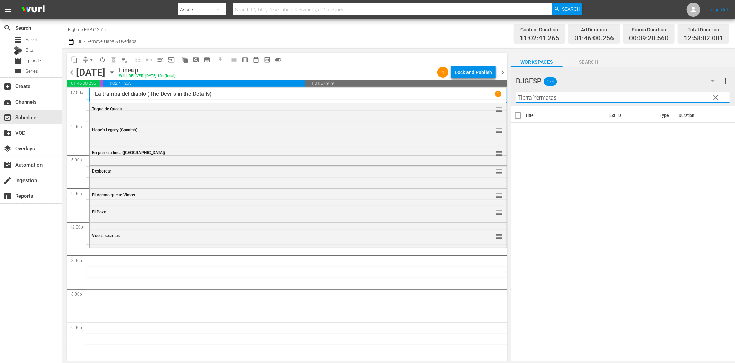
paste input "text"
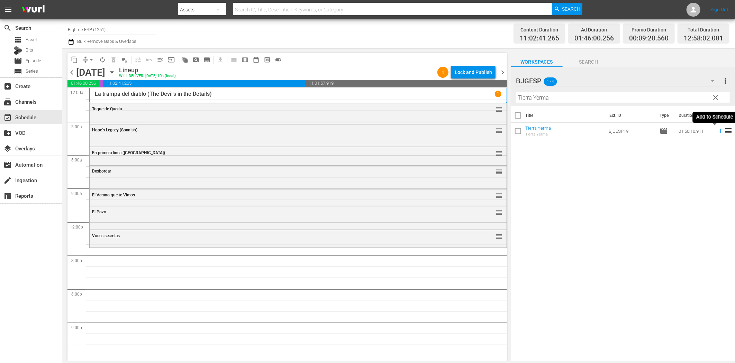
click at [718, 130] on icon at bounding box center [720, 131] width 4 height 4
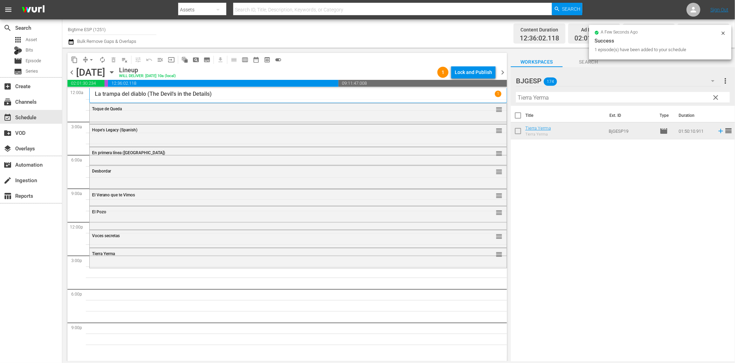
click at [534, 97] on input "Tierra Yerma" at bounding box center [623, 97] width 214 height 11
paste input "Las Motitos"
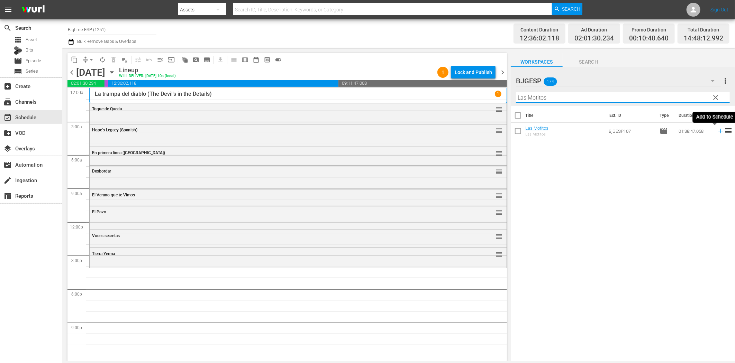
click at [717, 133] on icon at bounding box center [721, 131] width 8 height 8
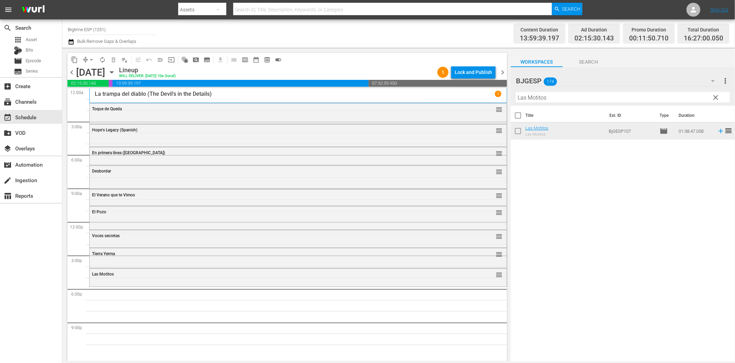
click at [558, 230] on div "Title Ext. ID Type Duration Las Motitos Las Motitos BjGESP107 movie 01:38:47.05…" at bounding box center [623, 234] width 224 height 257
click at [561, 98] on input "Las Motitos" at bounding box center [623, 97] width 214 height 11
paste input "Un caballo de Regalo (A Gift Horse)"
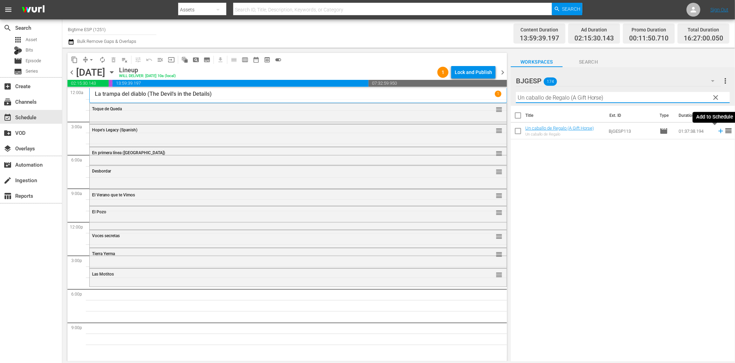
click at [717, 134] on icon at bounding box center [721, 131] width 8 height 8
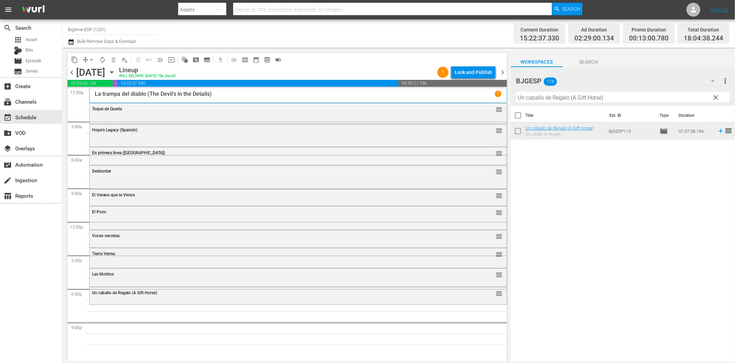
click at [541, 99] on input "Un caballo de Regalo (A Gift Horse)" at bounding box center [623, 97] width 214 height 11
paste input "Maligno"
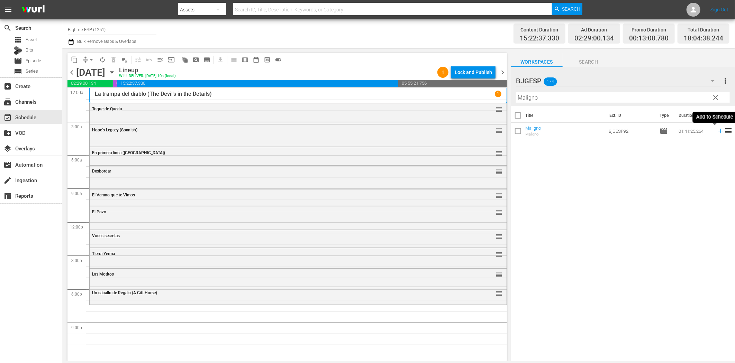
click at [718, 131] on icon at bounding box center [720, 131] width 4 height 4
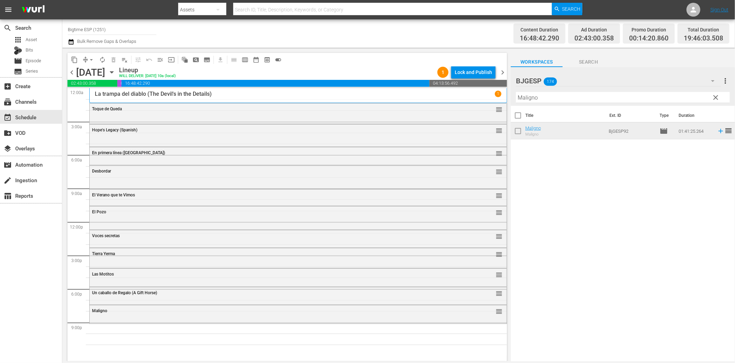
click at [557, 94] on input "Maligno" at bounding box center [623, 97] width 214 height 11
paste input "Virus paraíso (The Paradise Virus)"
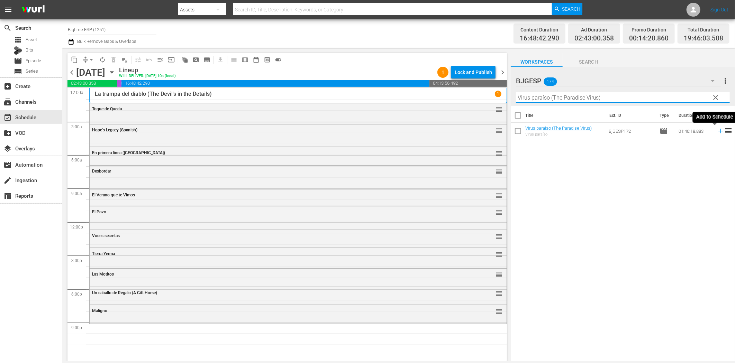
click at [718, 131] on icon at bounding box center [720, 131] width 4 height 4
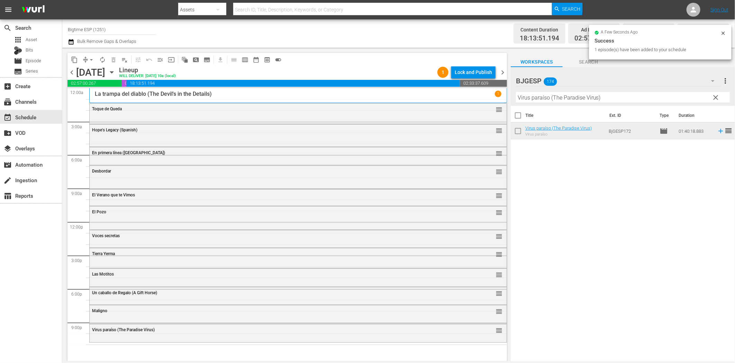
click at [553, 94] on input "Virus paraíso (The Paradise Virus)" at bounding box center [623, 97] width 214 height 11
paste input "555"
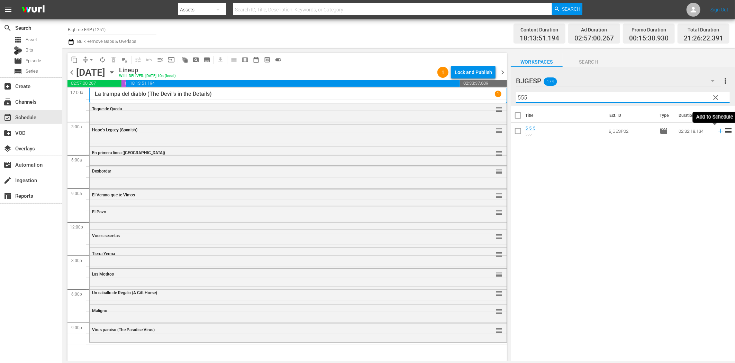
type input "555"
click at [718, 133] on icon at bounding box center [720, 131] width 4 height 4
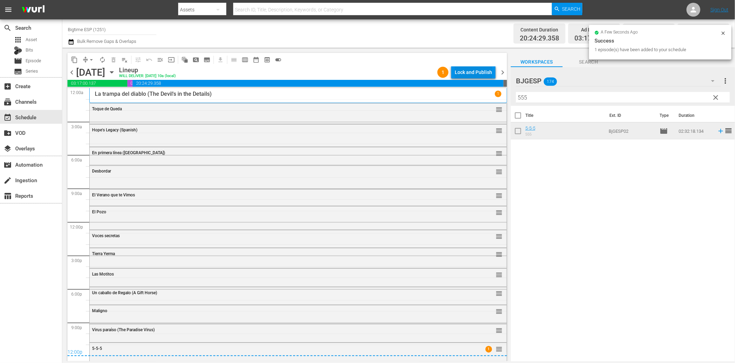
click at [462, 70] on div "Lock and Publish" at bounding box center [473, 72] width 37 height 12
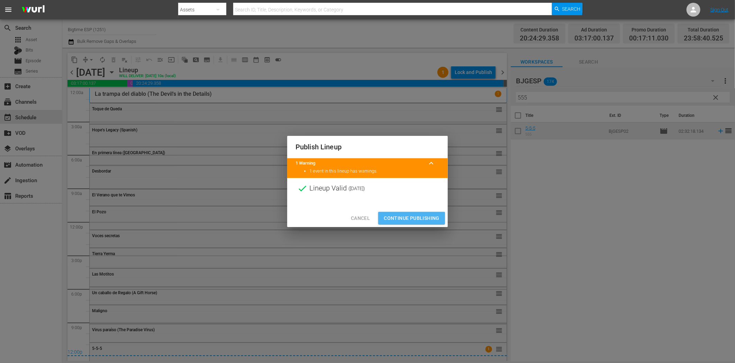
click at [425, 222] on span "Continue Publishing" at bounding box center [412, 218] width 56 height 9
